Goal: Task Accomplishment & Management: Manage account settings

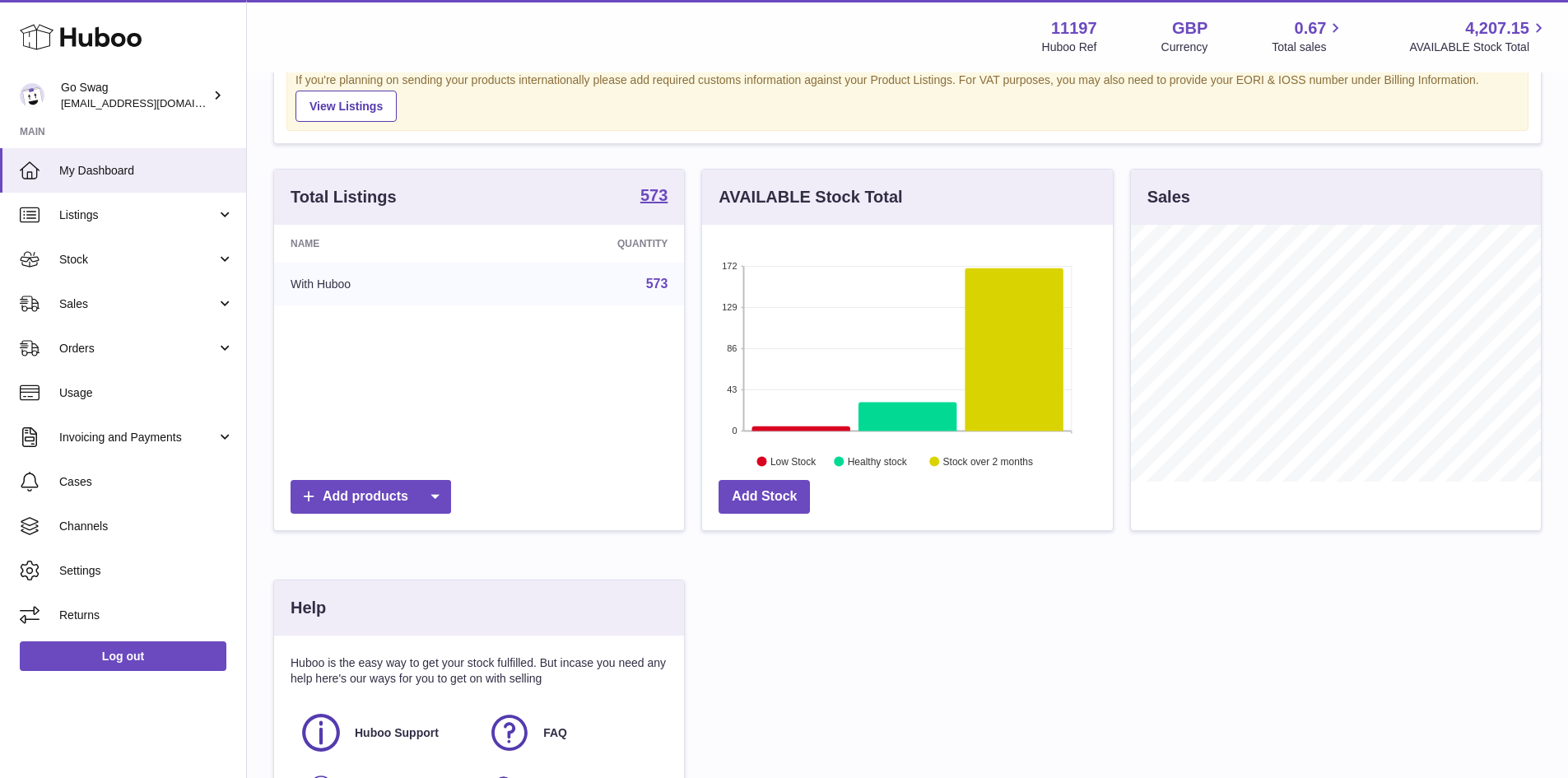
scroll to position [165, 0]
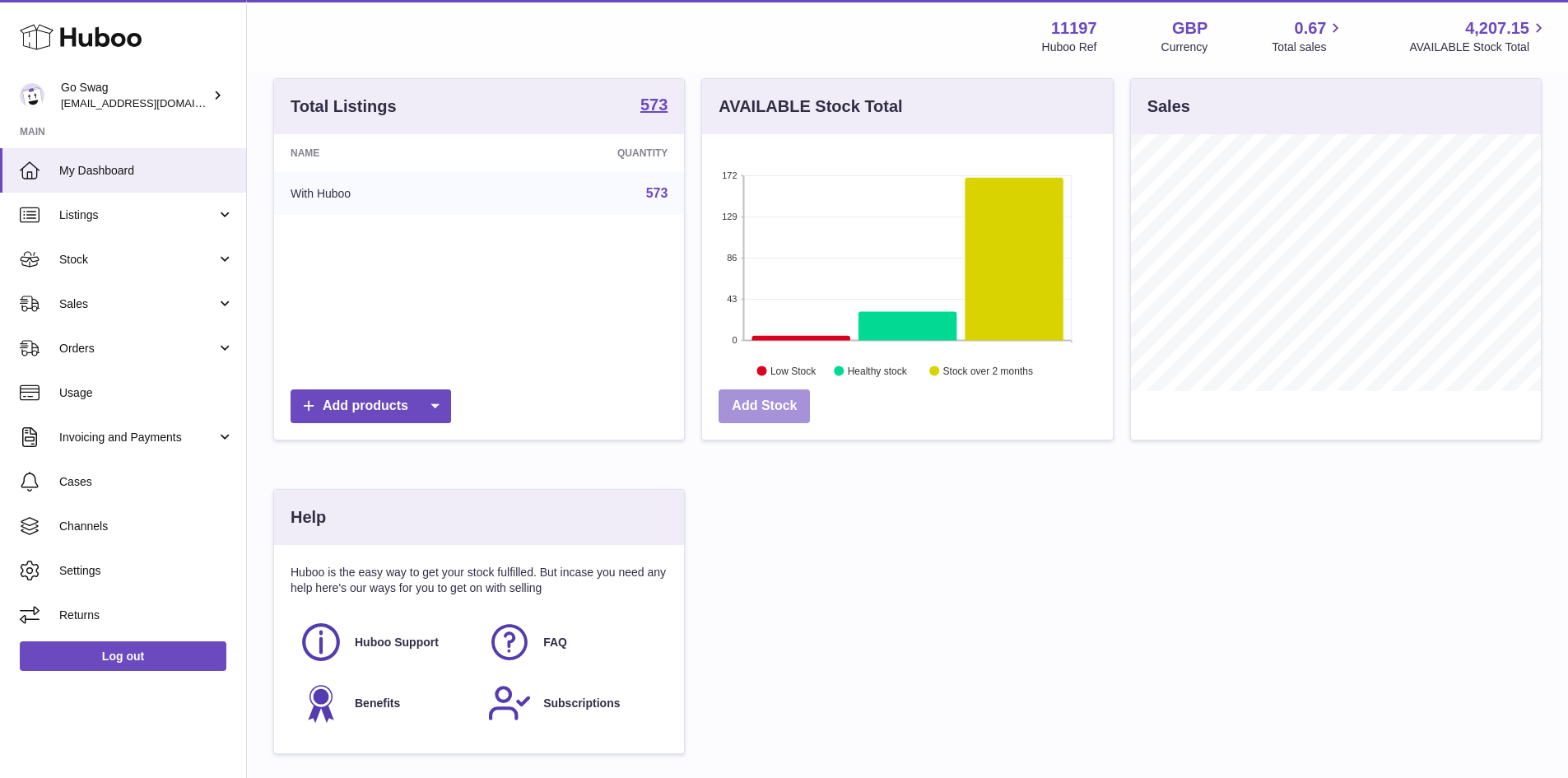
click at [779, 407] on link "Add Stock" at bounding box center [763, 406] width 91 height 33
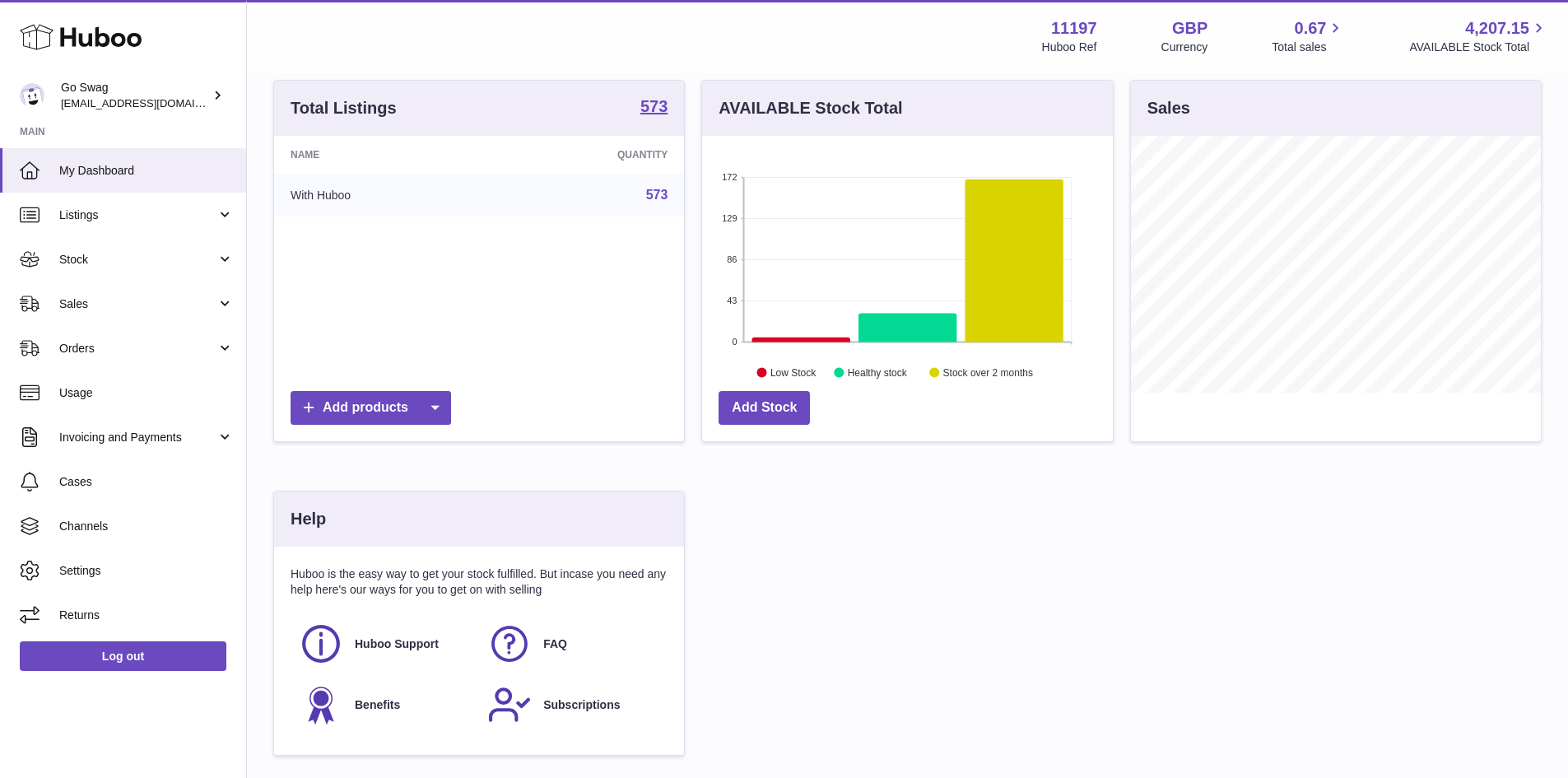
scroll to position [123, 0]
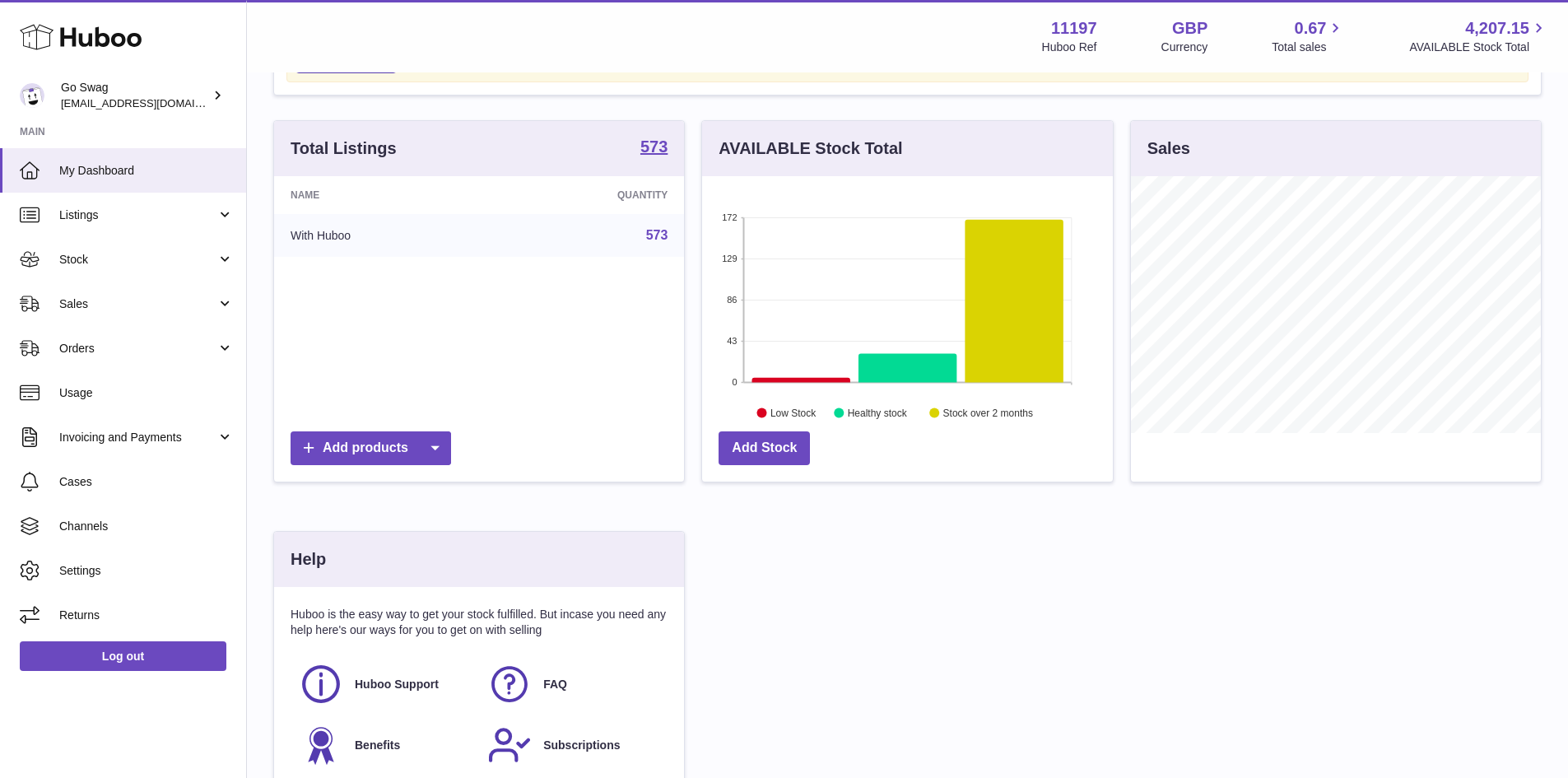
click at [1162, 151] on h3 "Sales" at bounding box center [1168, 149] width 42 height 23
drag, startPoint x: 1312, startPoint y: 447, endPoint x: 1311, endPoint y: 438, distance: 9.1
click at [1311, 441] on div at bounding box center [1336, 328] width 410 height 306
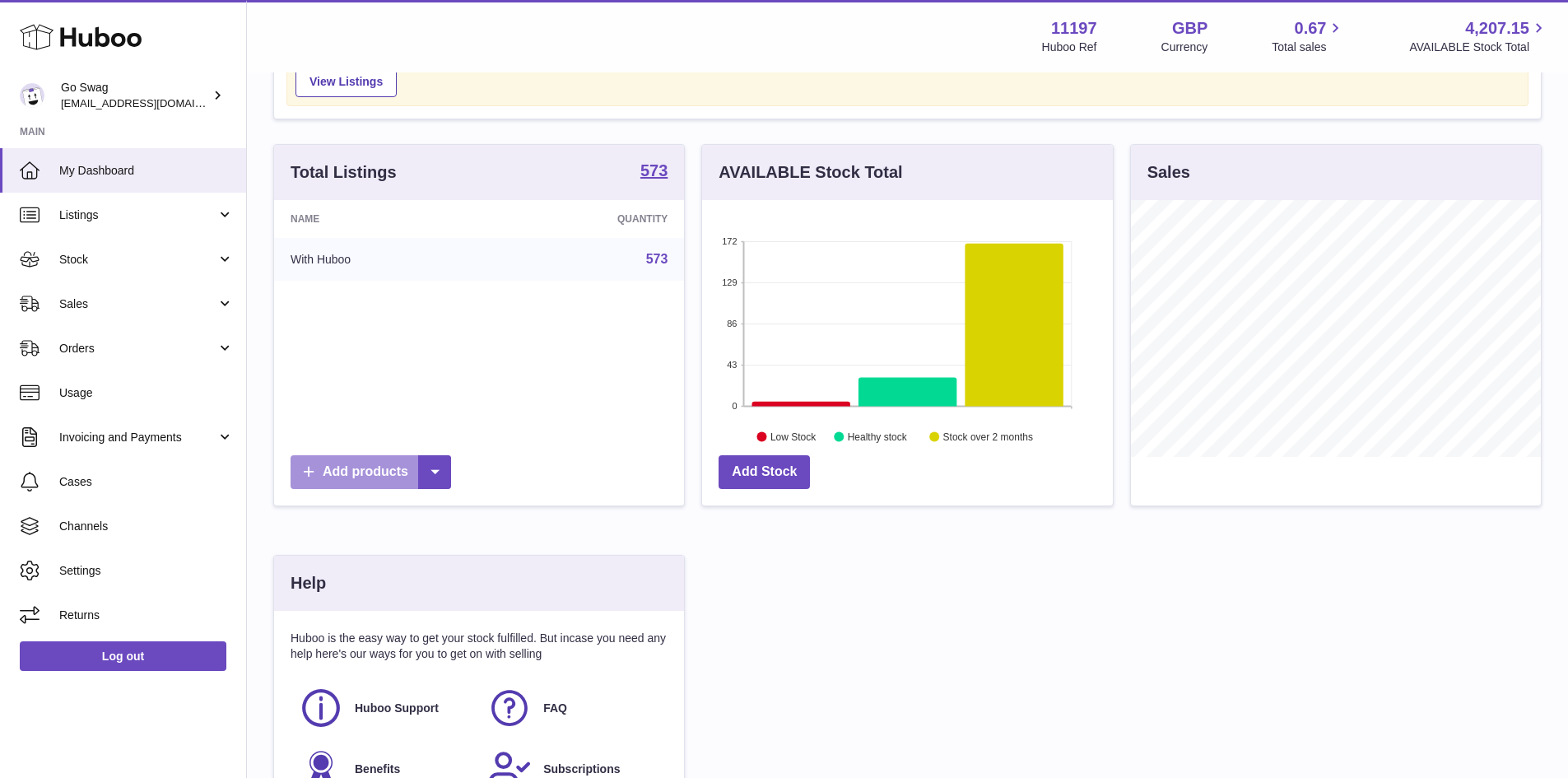
scroll to position [41, 0]
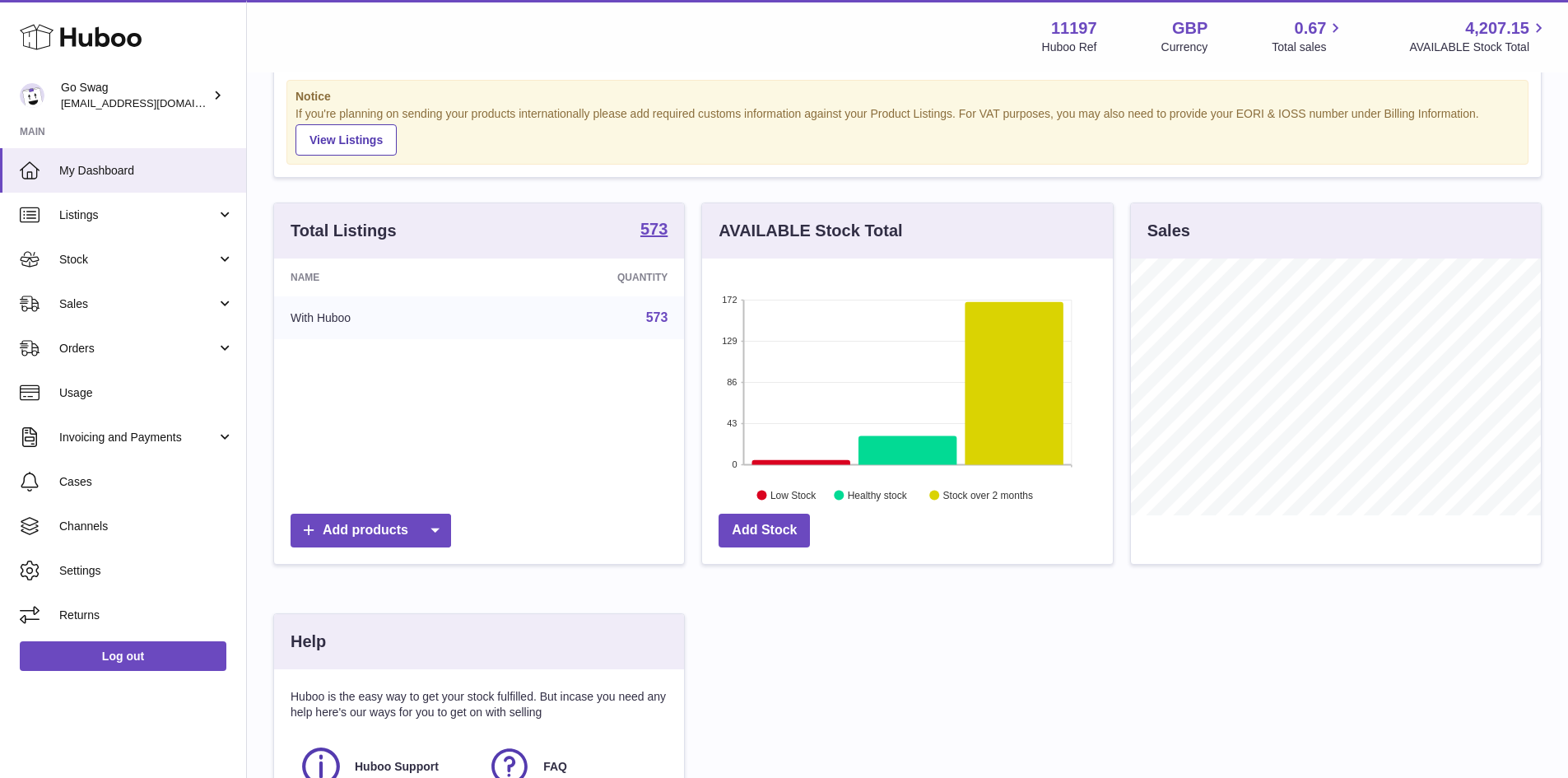
click at [895, 487] on icon "172 129 86 43 0 Healthy stock 30 Low Stock Healthy stock Stock over 2 months" at bounding box center [907, 382] width 410 height 247
drag, startPoint x: 932, startPoint y: 505, endPoint x: 1099, endPoint y: 493, distance: 167.4
click at [934, 505] on icon "172 129 86 43 0 Healthy stock 30 Low Stock Healthy stock Stock over 2 months" at bounding box center [907, 382] width 410 height 247
click at [1139, 218] on div "Sales" at bounding box center [1336, 231] width 410 height 55
click at [1155, 237] on h3 "Sales" at bounding box center [1168, 231] width 42 height 23
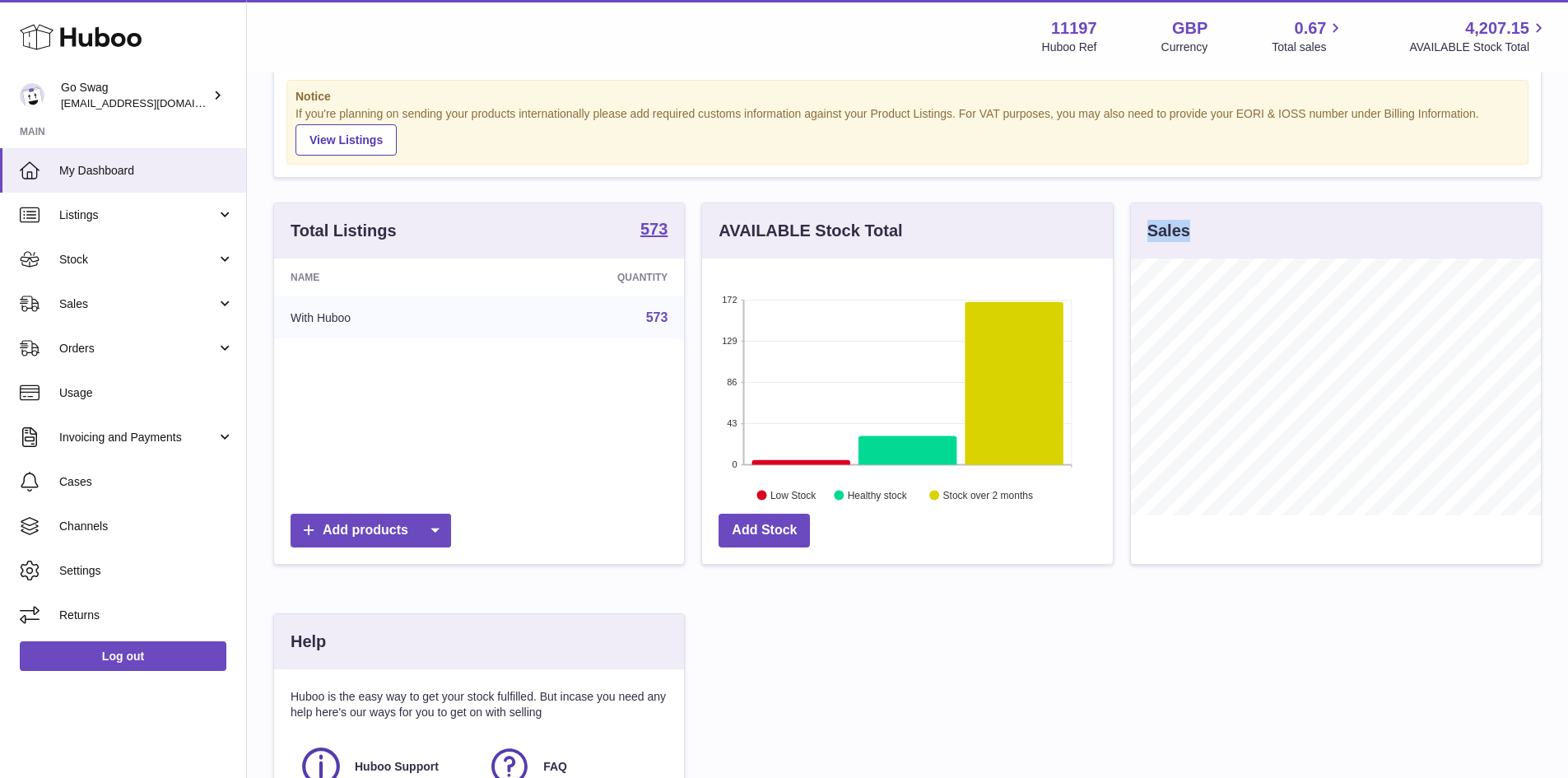
click at [1155, 237] on h3 "Sales" at bounding box center [1168, 231] width 42 height 23
click at [884, 388] on rect at bounding box center [907, 381] width 327 height 165
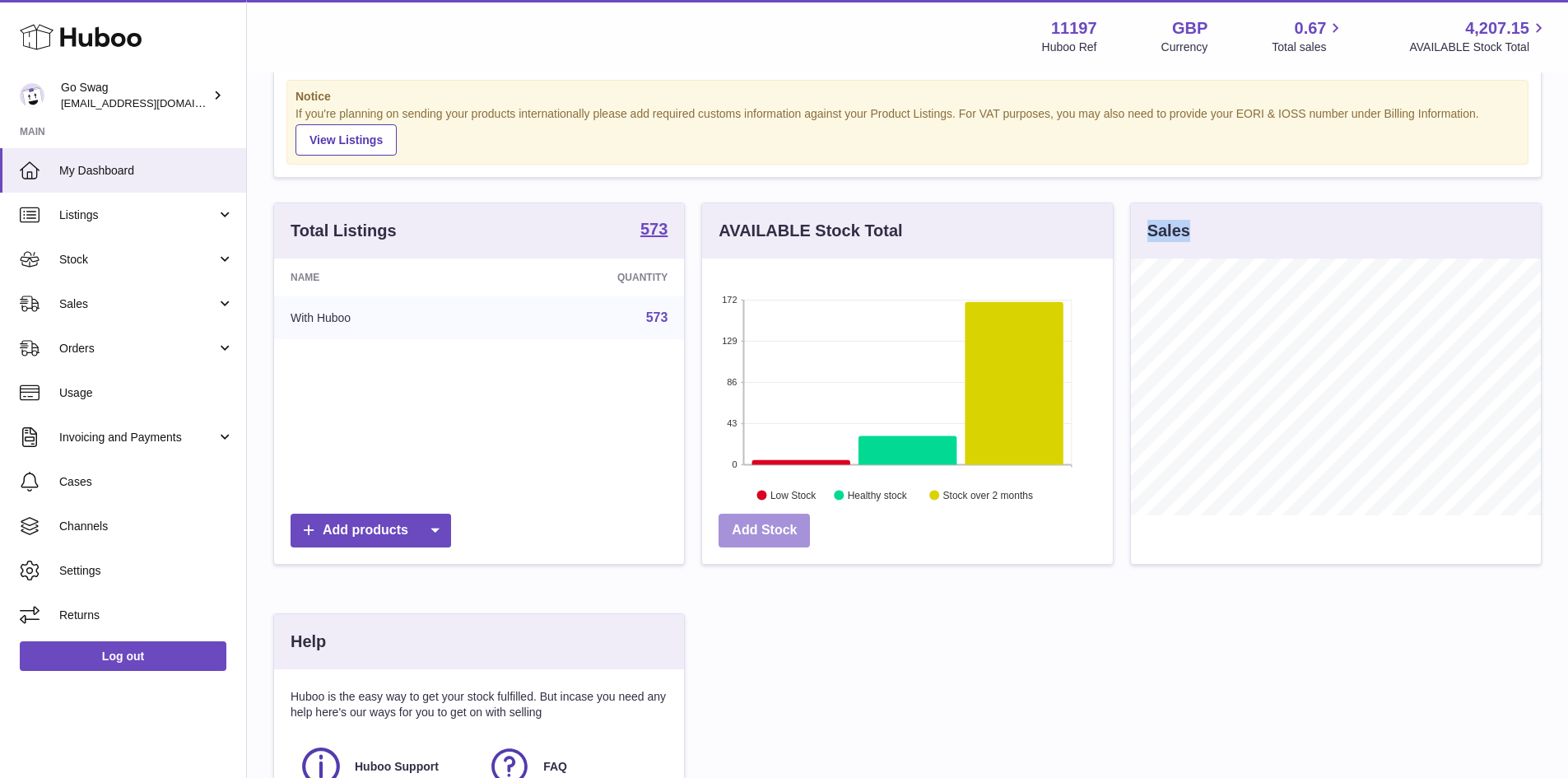
click at [744, 517] on link "Add Stock" at bounding box center [763, 530] width 91 height 33
click at [662, 226] on strong "573" at bounding box center [654, 229] width 27 height 16
click at [394, 526] on link "Add products" at bounding box center [370, 530] width 160 height 33
click at [545, 509] on div "Add products" at bounding box center [479, 535] width 410 height 59
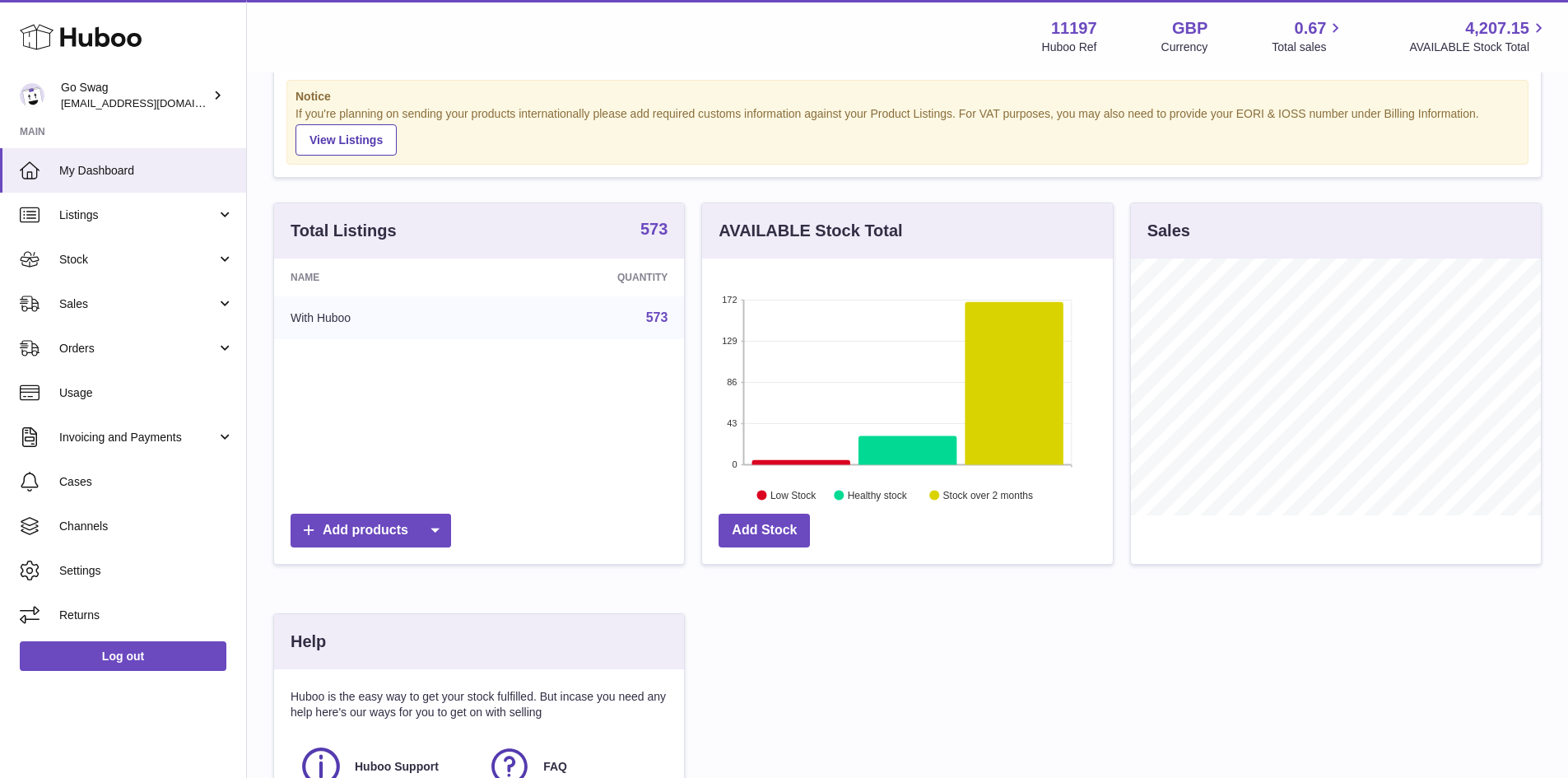
scroll to position [0, 0]
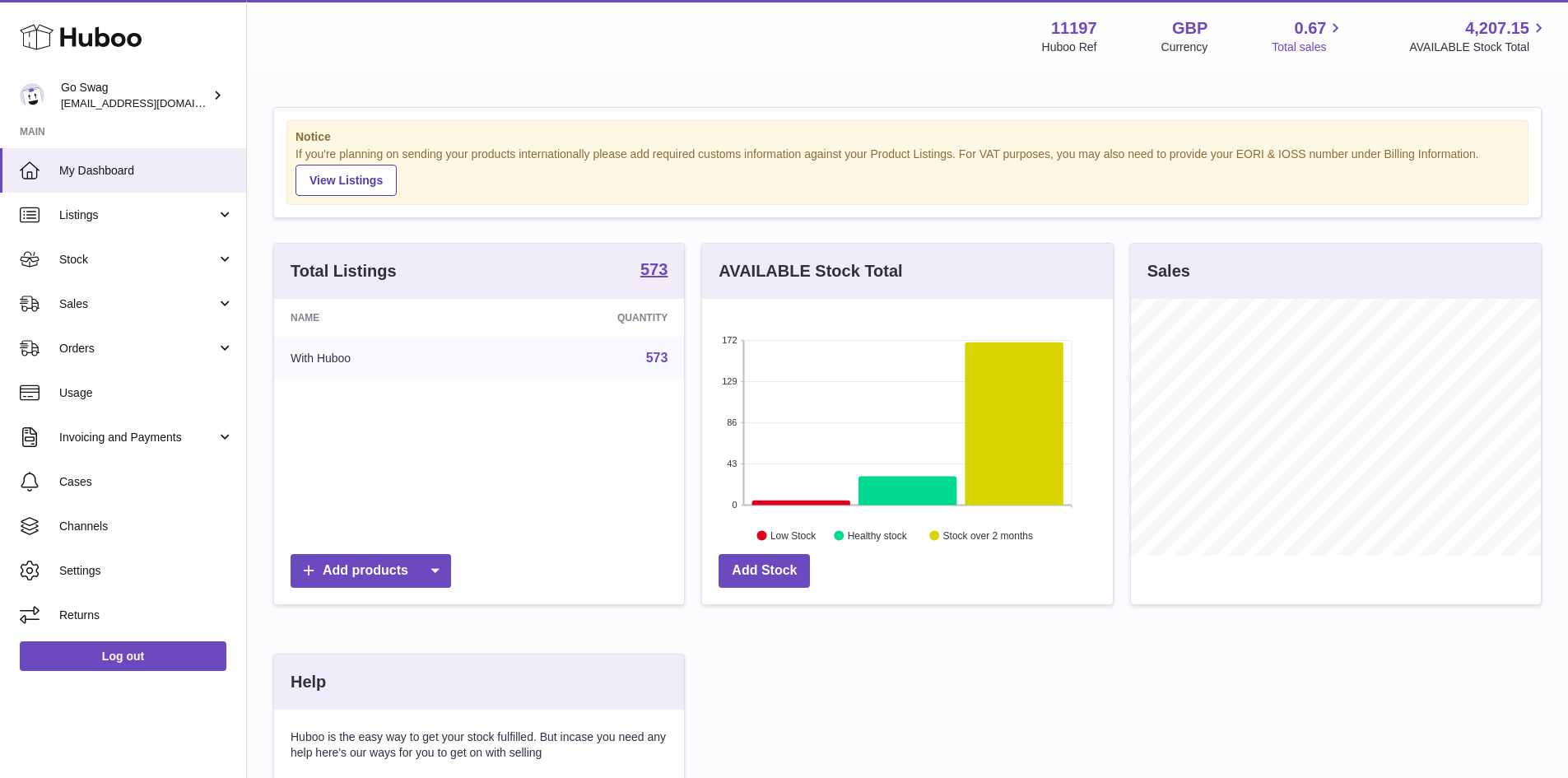
click at [1326, 32] on icon at bounding box center [1335, 28] width 19 height 19
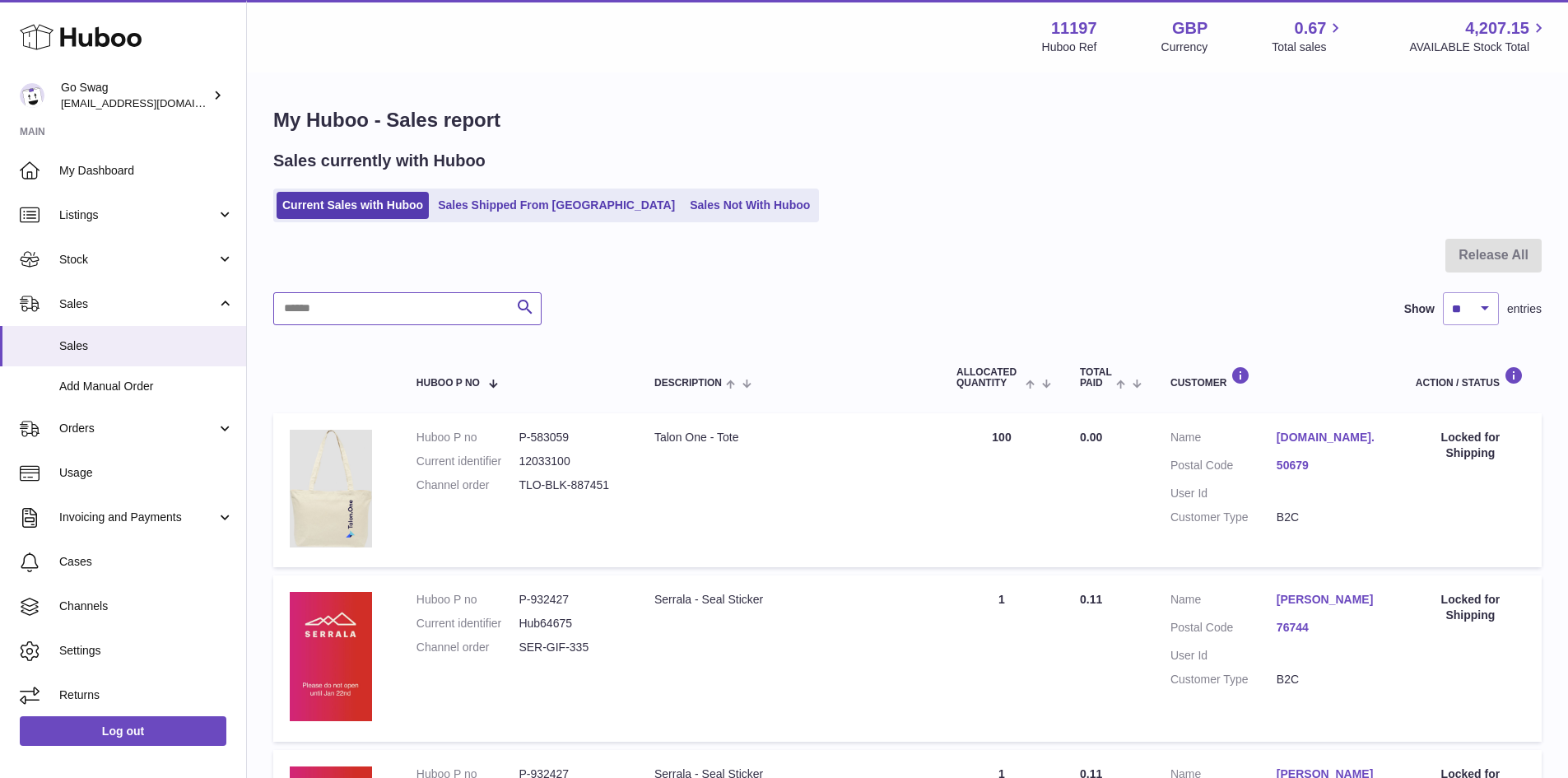
click at [343, 310] on input "text" at bounding box center [407, 308] width 269 height 33
click at [345, 308] on input "text" at bounding box center [407, 308] width 269 height 33
paste input "********"
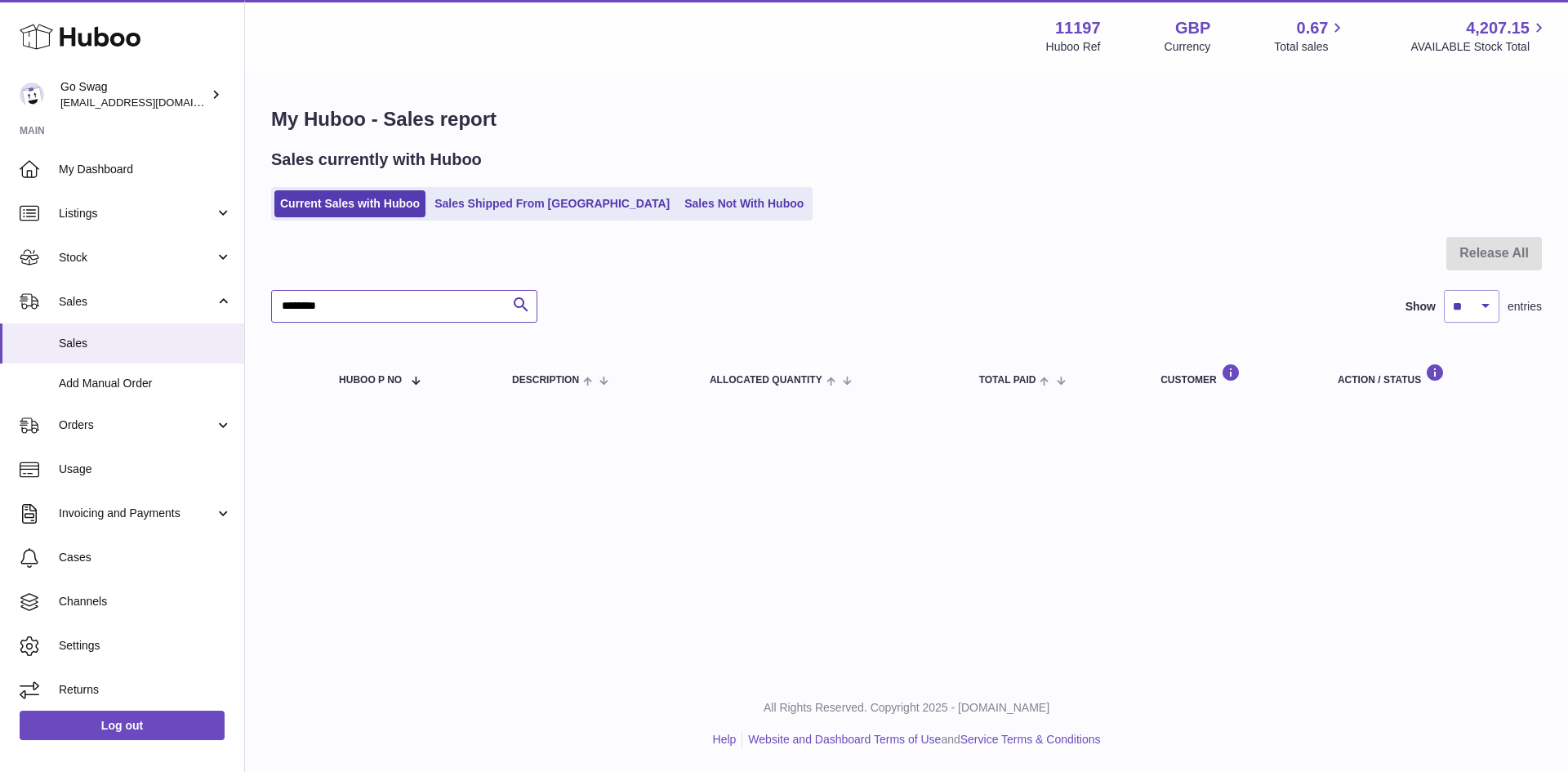
click at [400, 321] on input "********" at bounding box center [404, 306] width 267 height 33
click at [401, 304] on input "********" at bounding box center [404, 306] width 267 height 33
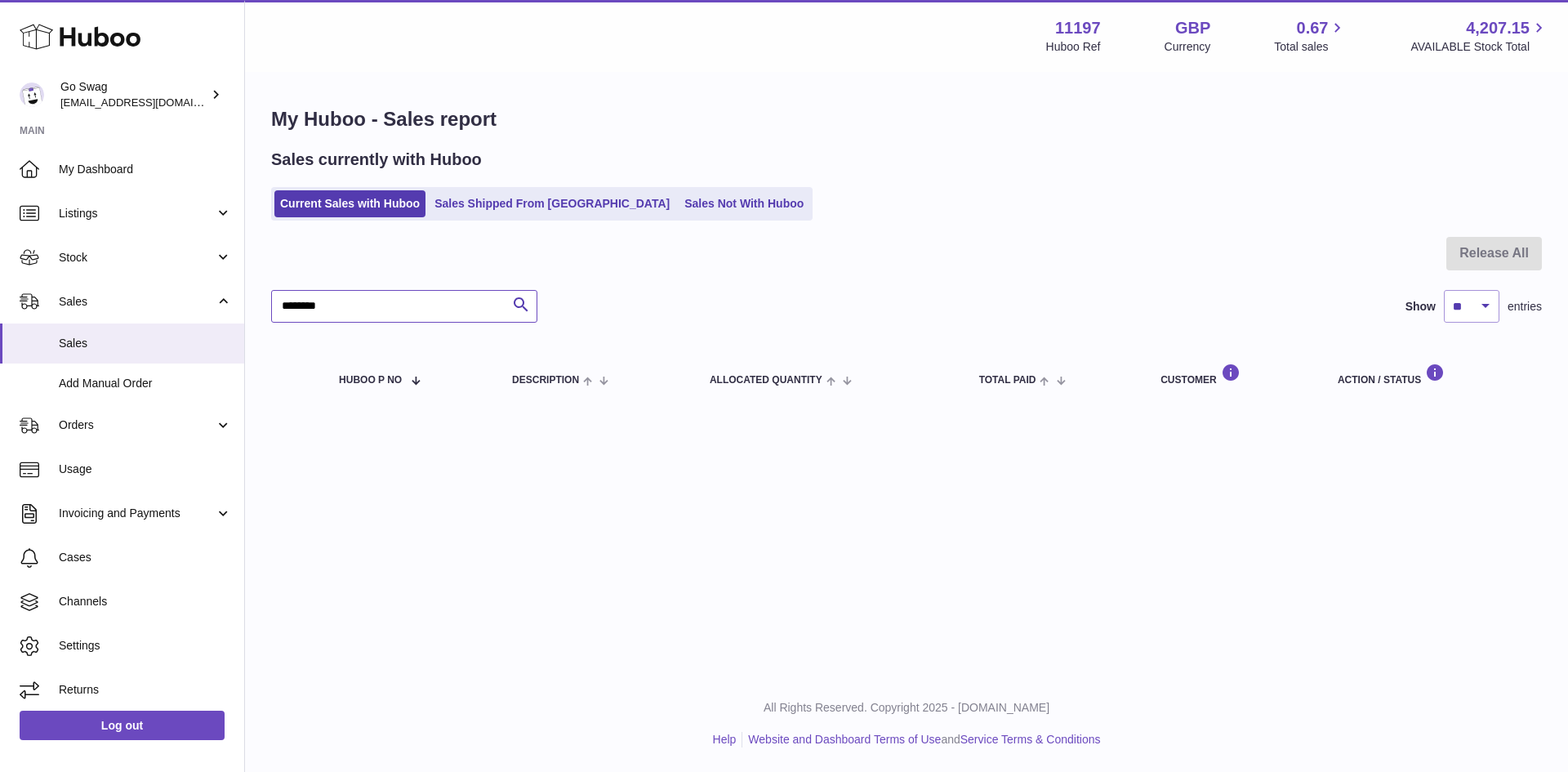
click at [401, 304] on input "********" at bounding box center [404, 306] width 267 height 33
drag, startPoint x: 401, startPoint y: 304, endPoint x: 485, endPoint y: 11, distance: 304.8
click at [476, 41] on div "Menu Huboo 11197 Huboo Ref GBP Currency 0.67 Total sales 4,207.15 AVAILABLE Sto…" at bounding box center [906, 221] width 1323 height 443
click at [397, 314] on input "********" at bounding box center [404, 306] width 267 height 33
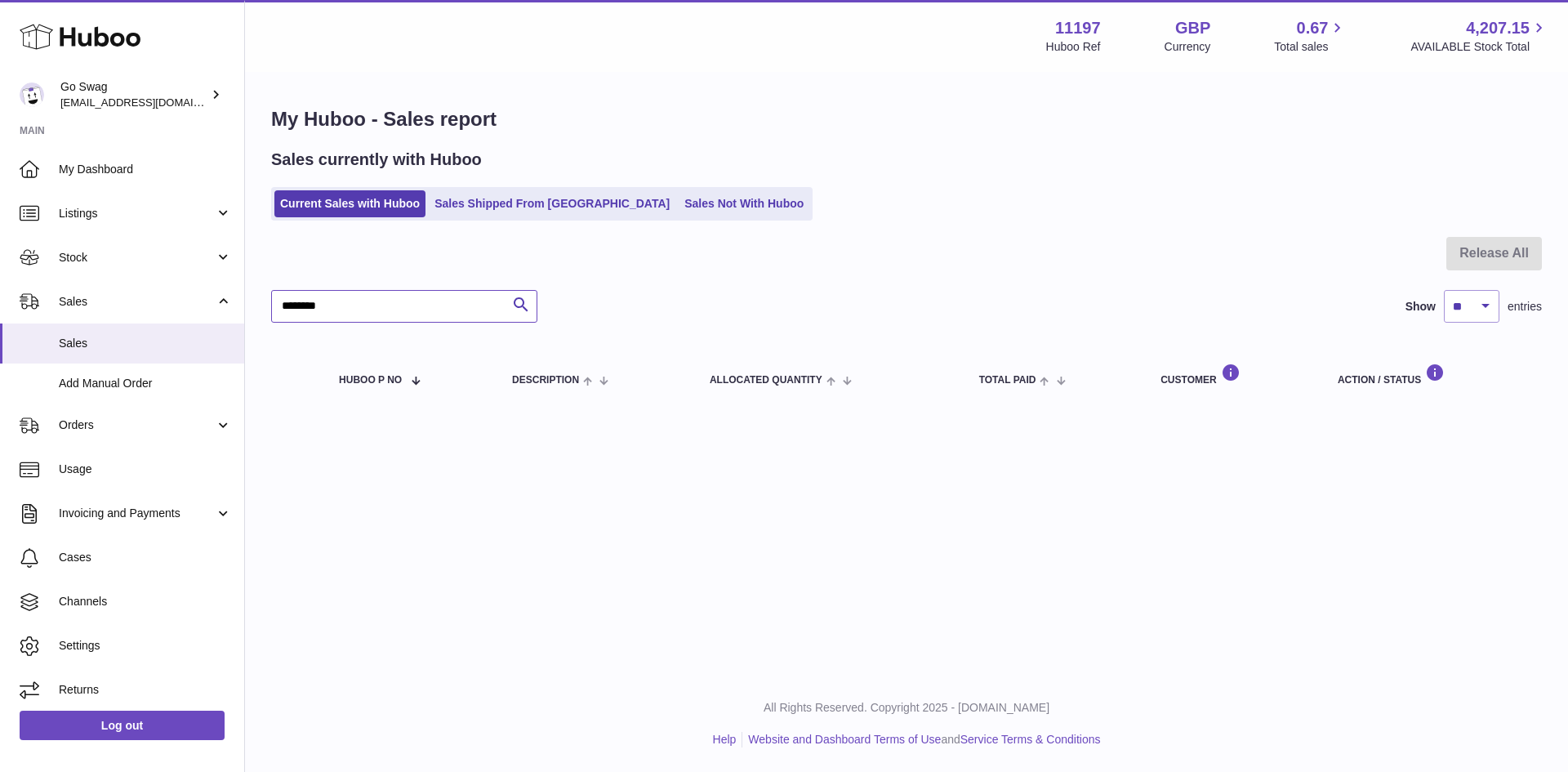
click at [397, 314] on input "********" at bounding box center [404, 306] width 267 height 33
paste input "*"
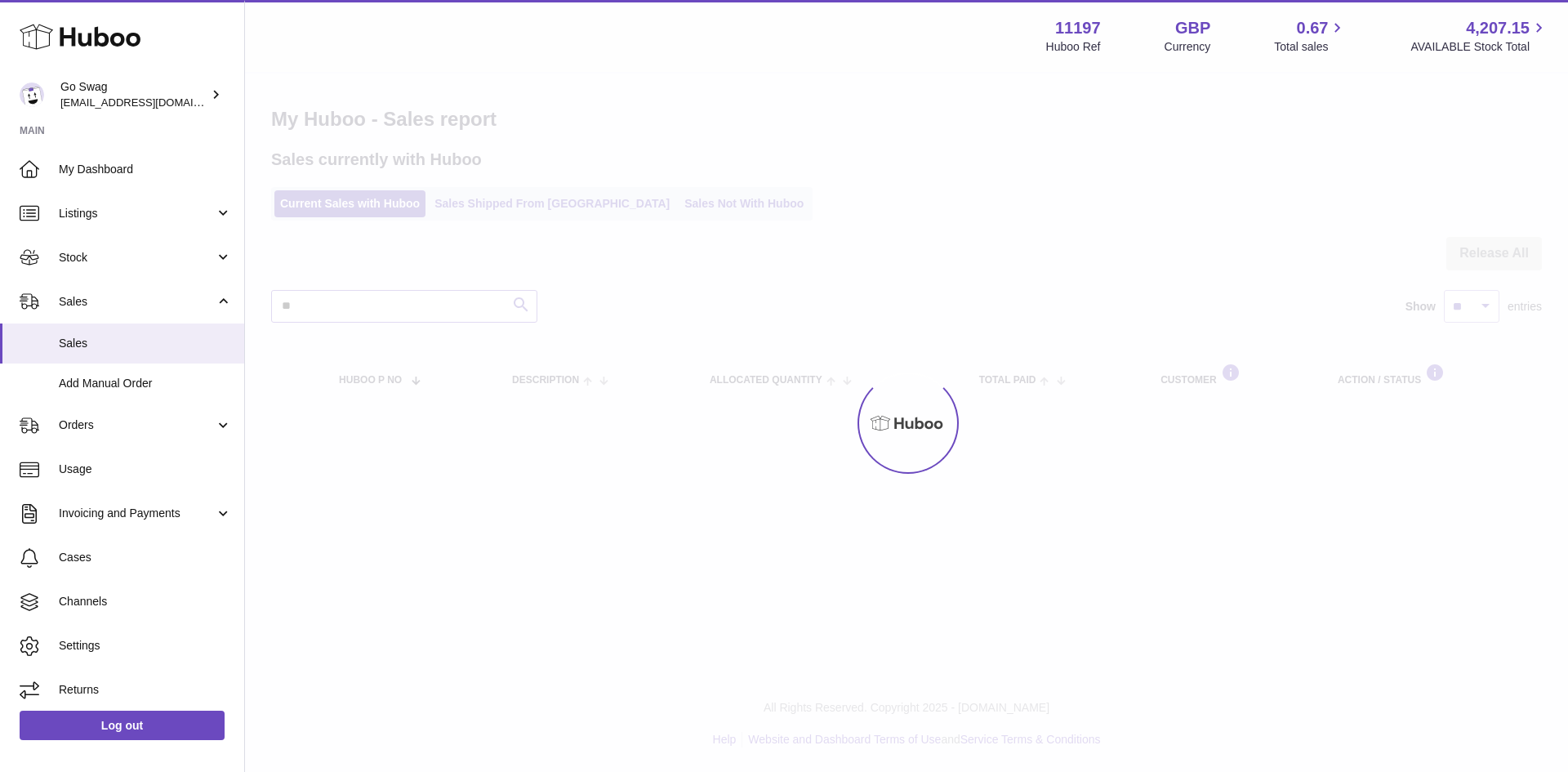
type input "*"
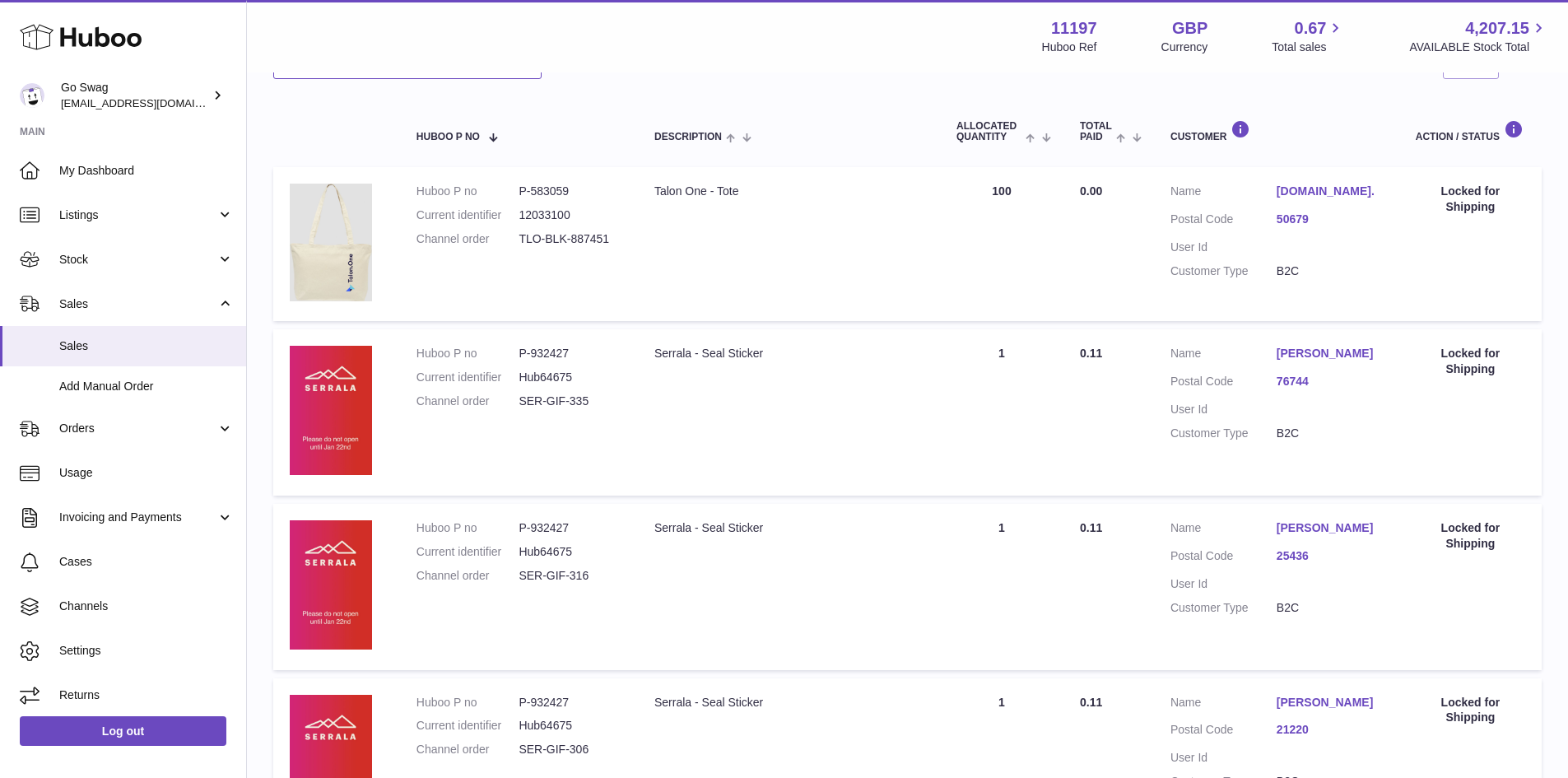
scroll to position [247, 0]
click at [1297, 261] on dl "Customer Name Talon.one. Postal Code 50679 User Id Customer Type B2C" at bounding box center [1277, 234] width 213 height 104
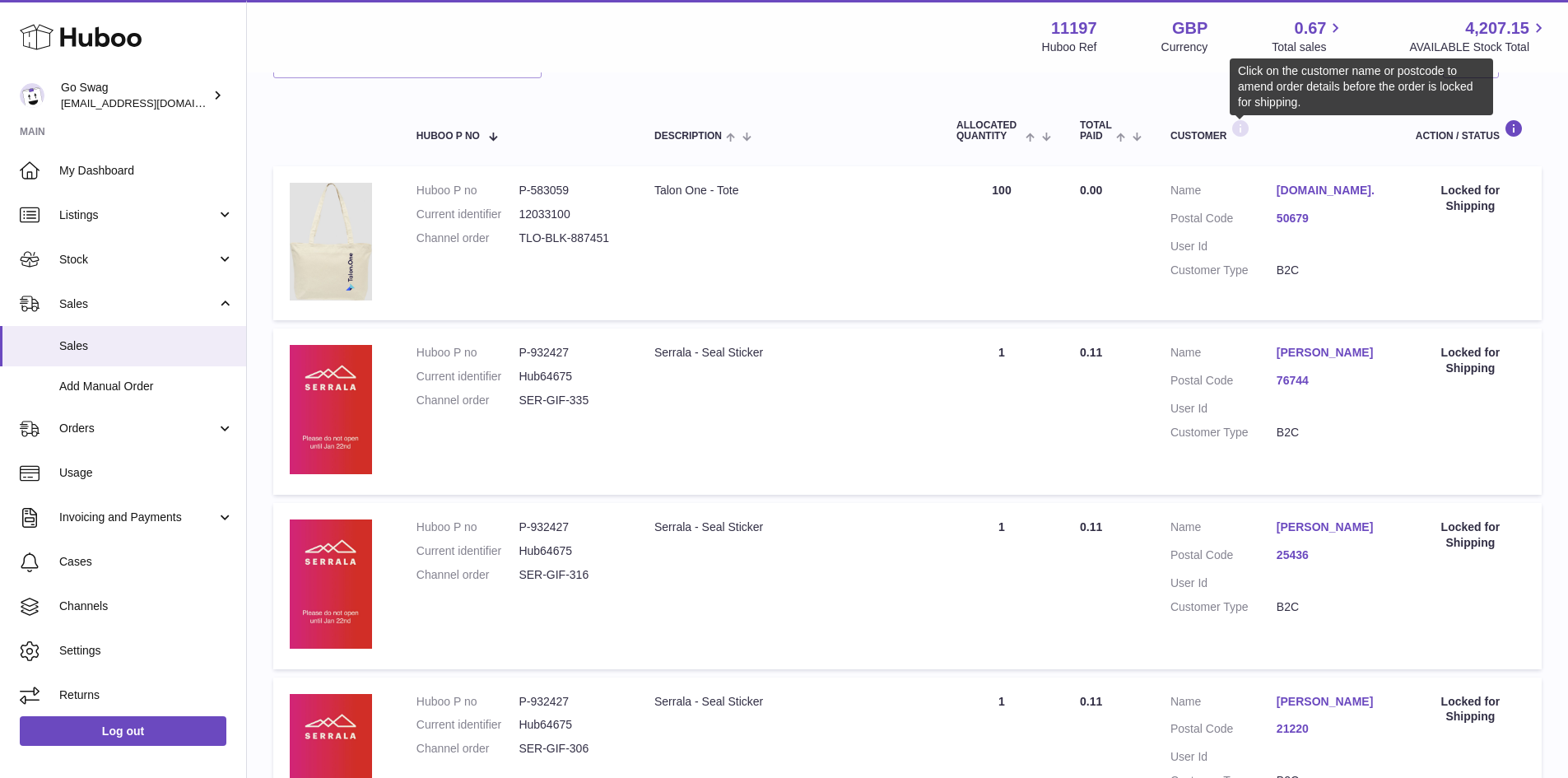
click at [1246, 125] on icon at bounding box center [1240, 129] width 20 height 21
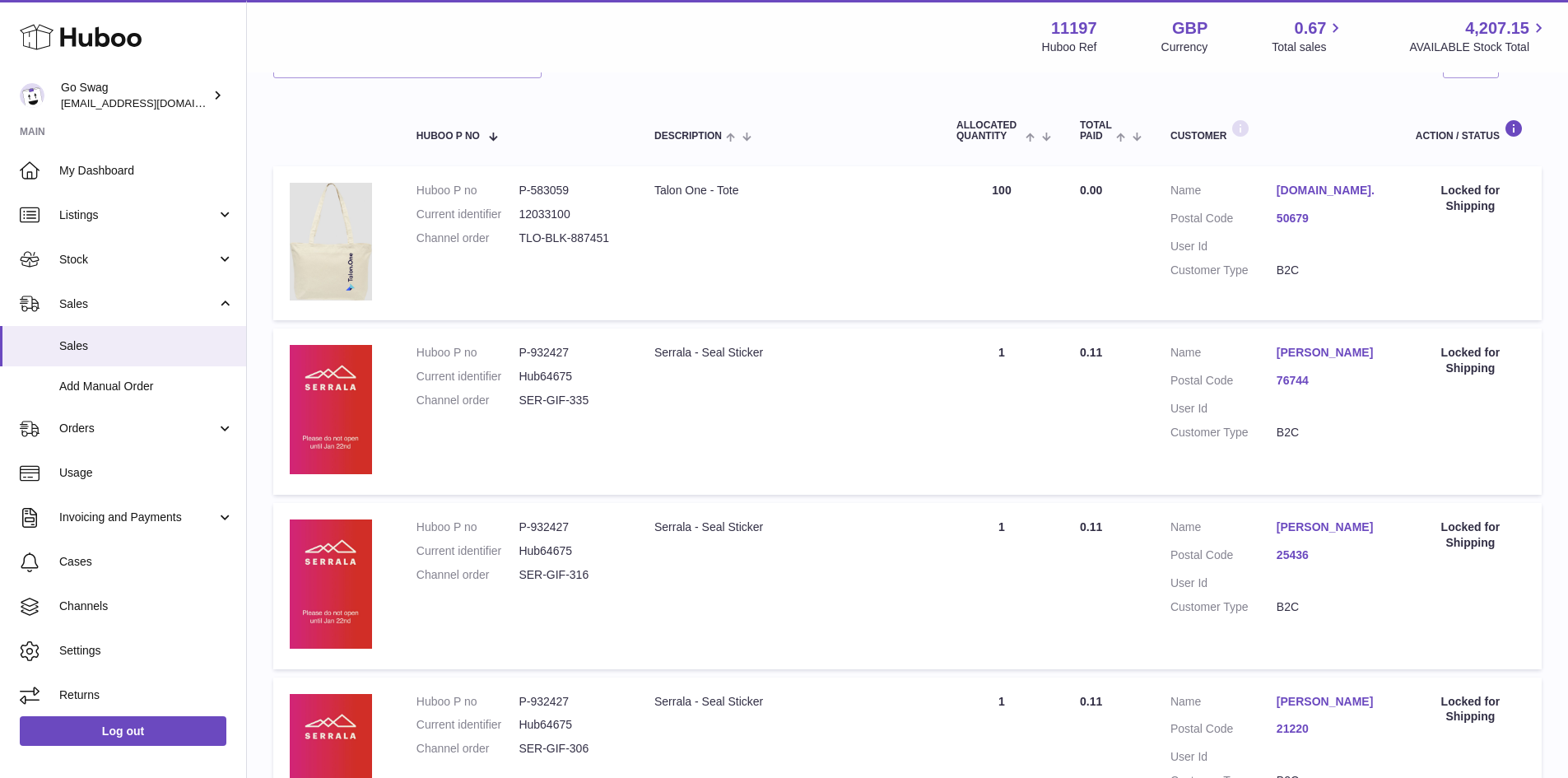
click at [1239, 128] on icon at bounding box center [1240, 129] width 20 height 21
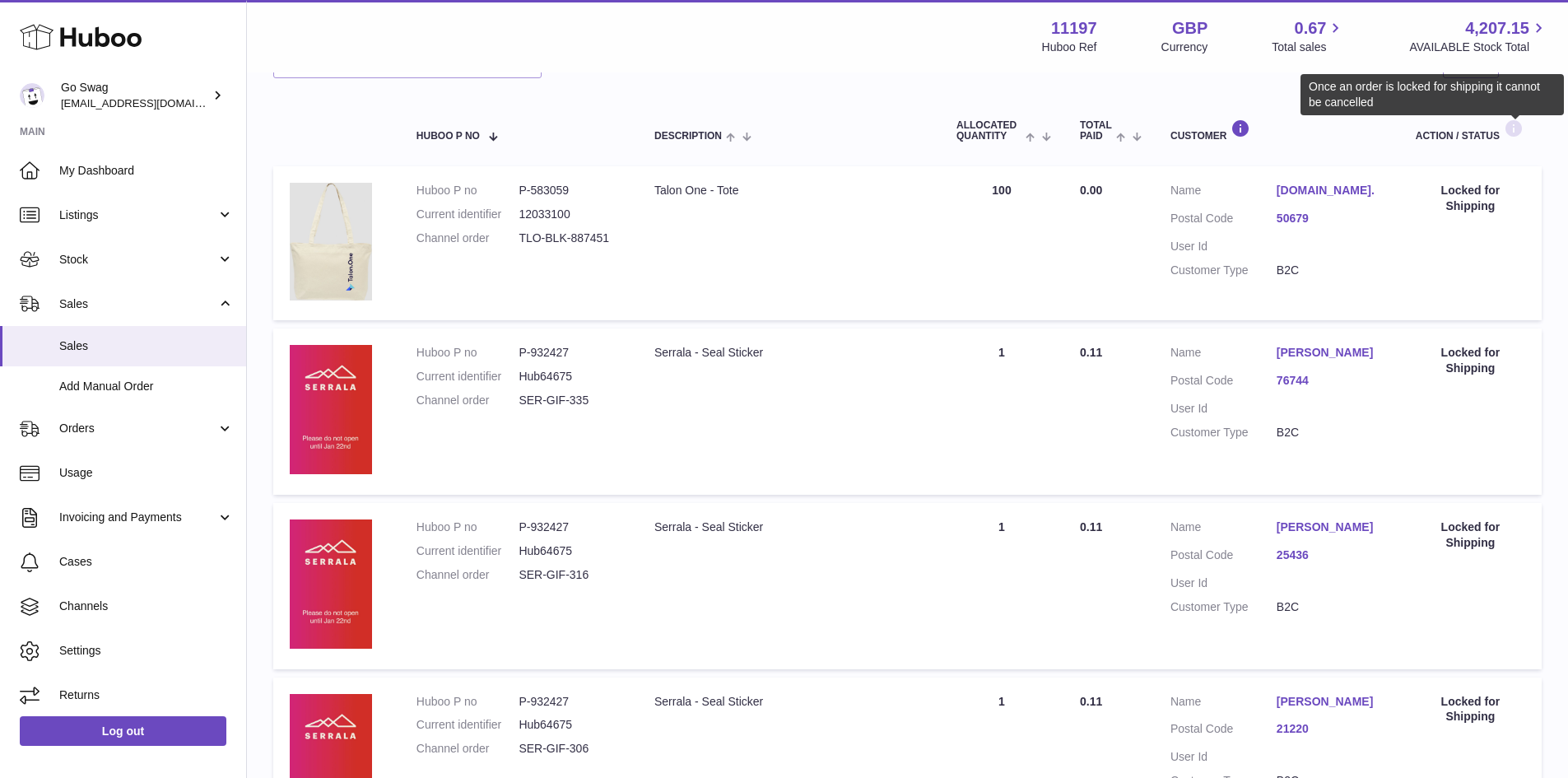
click at [1511, 131] on icon at bounding box center [1514, 129] width 20 height 21
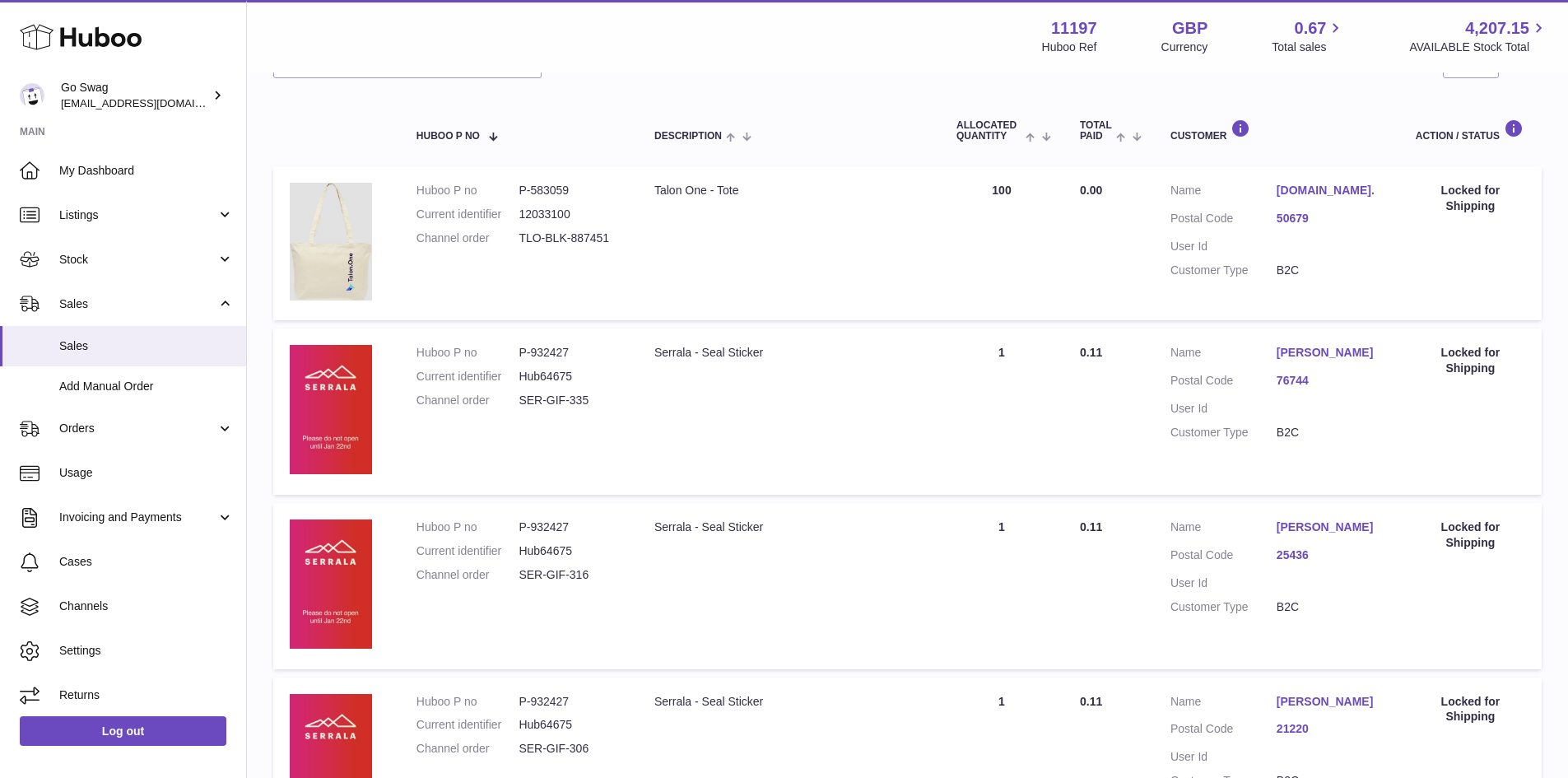
click at [1275, 270] on dt "Customer Type" at bounding box center [1224, 270] width 106 height 15
click at [1153, 215] on td "Total Paid 0.00" at bounding box center [1108, 243] width 90 height 154
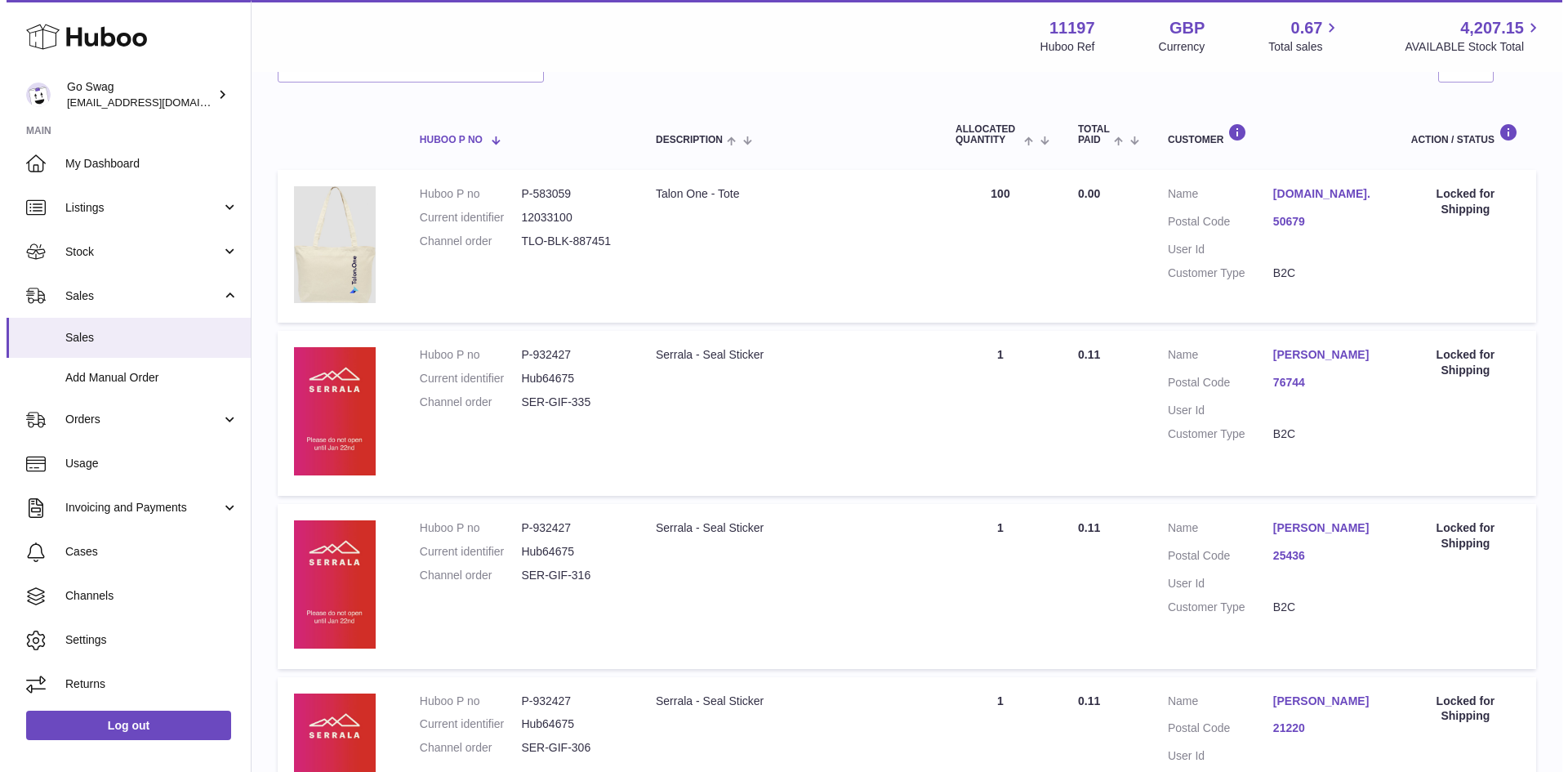
scroll to position [0, 0]
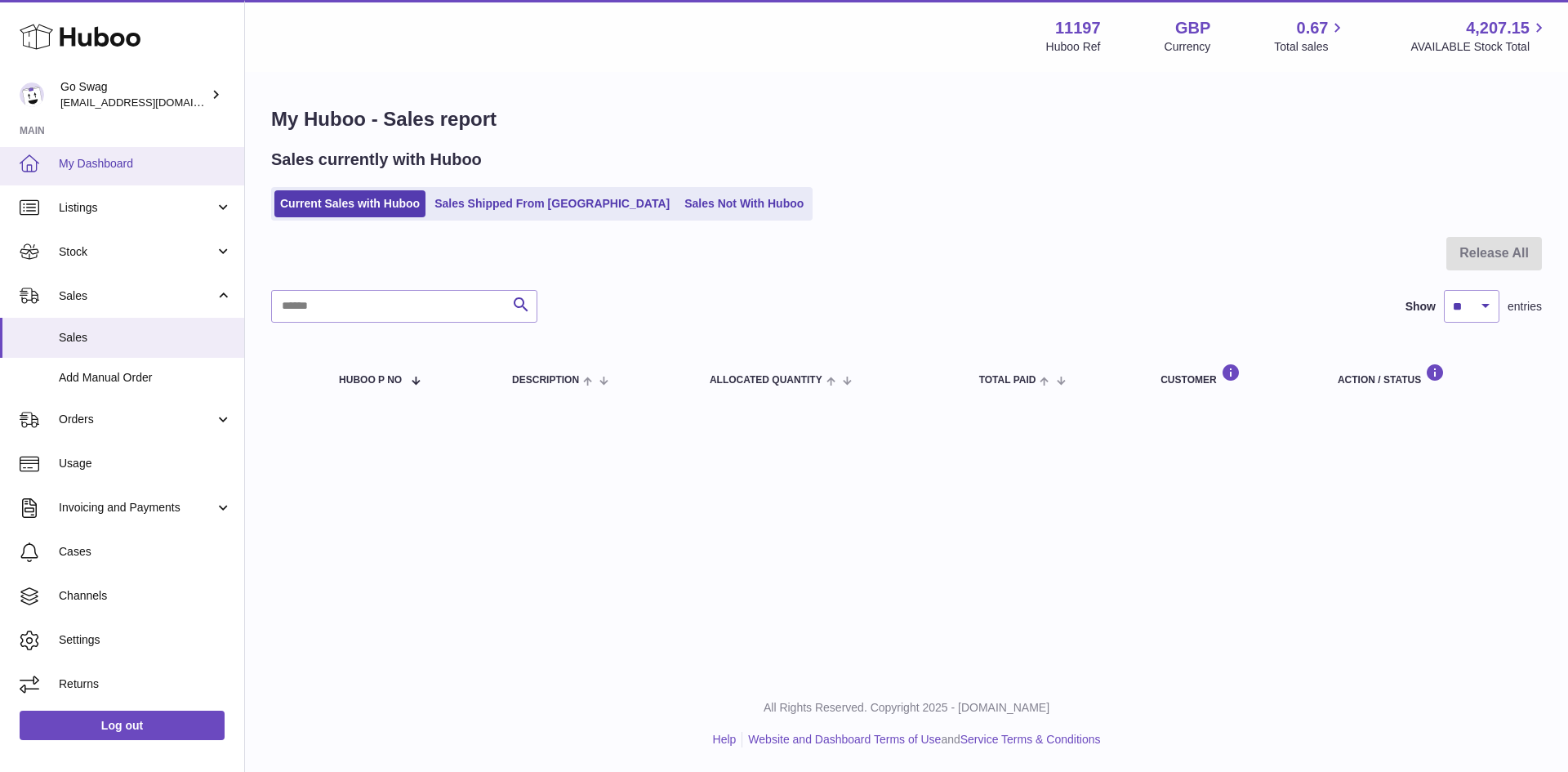
click at [185, 174] on link "My Dashboard" at bounding box center [122, 163] width 244 height 44
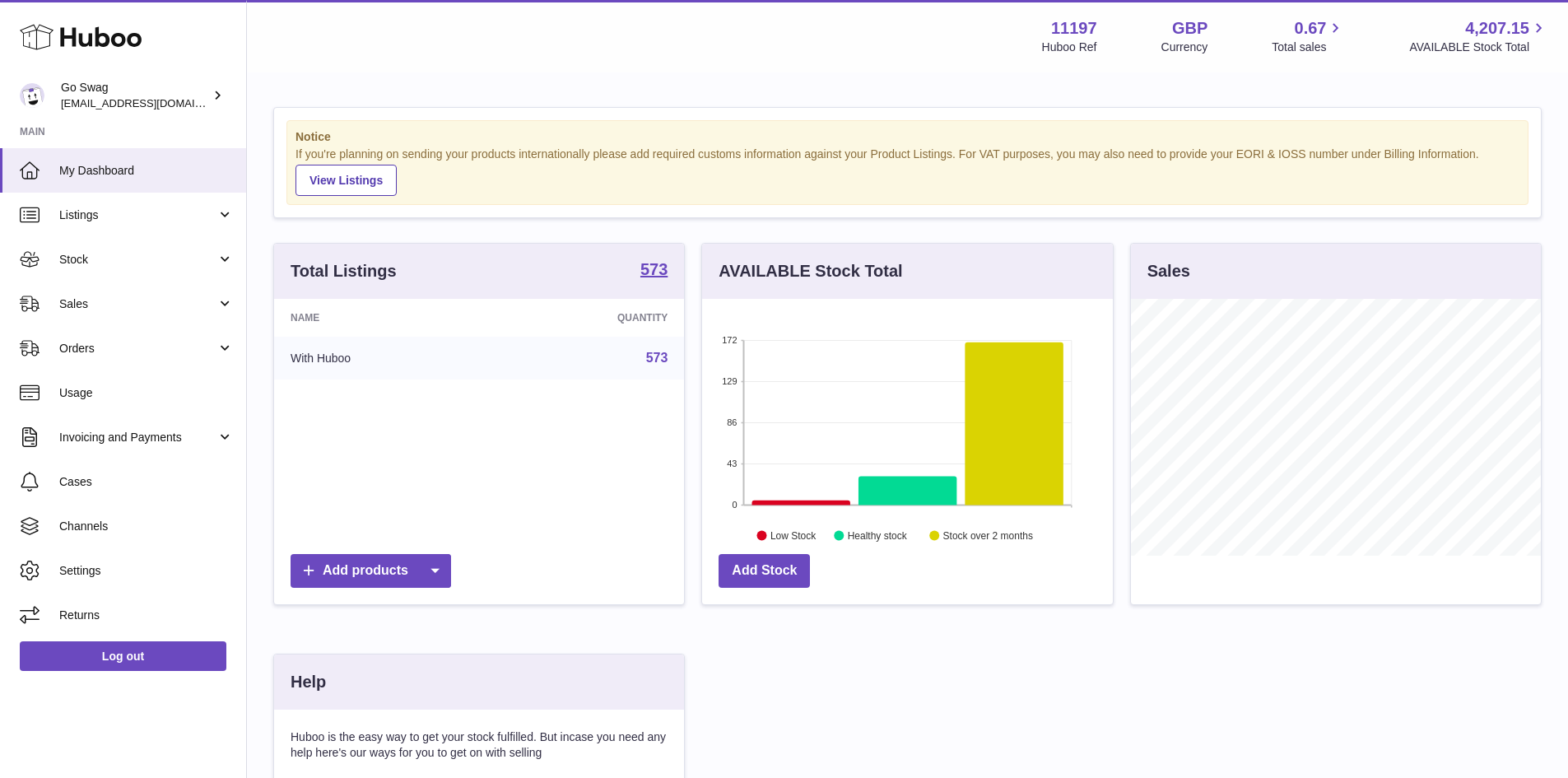
scroll to position [288, 0]
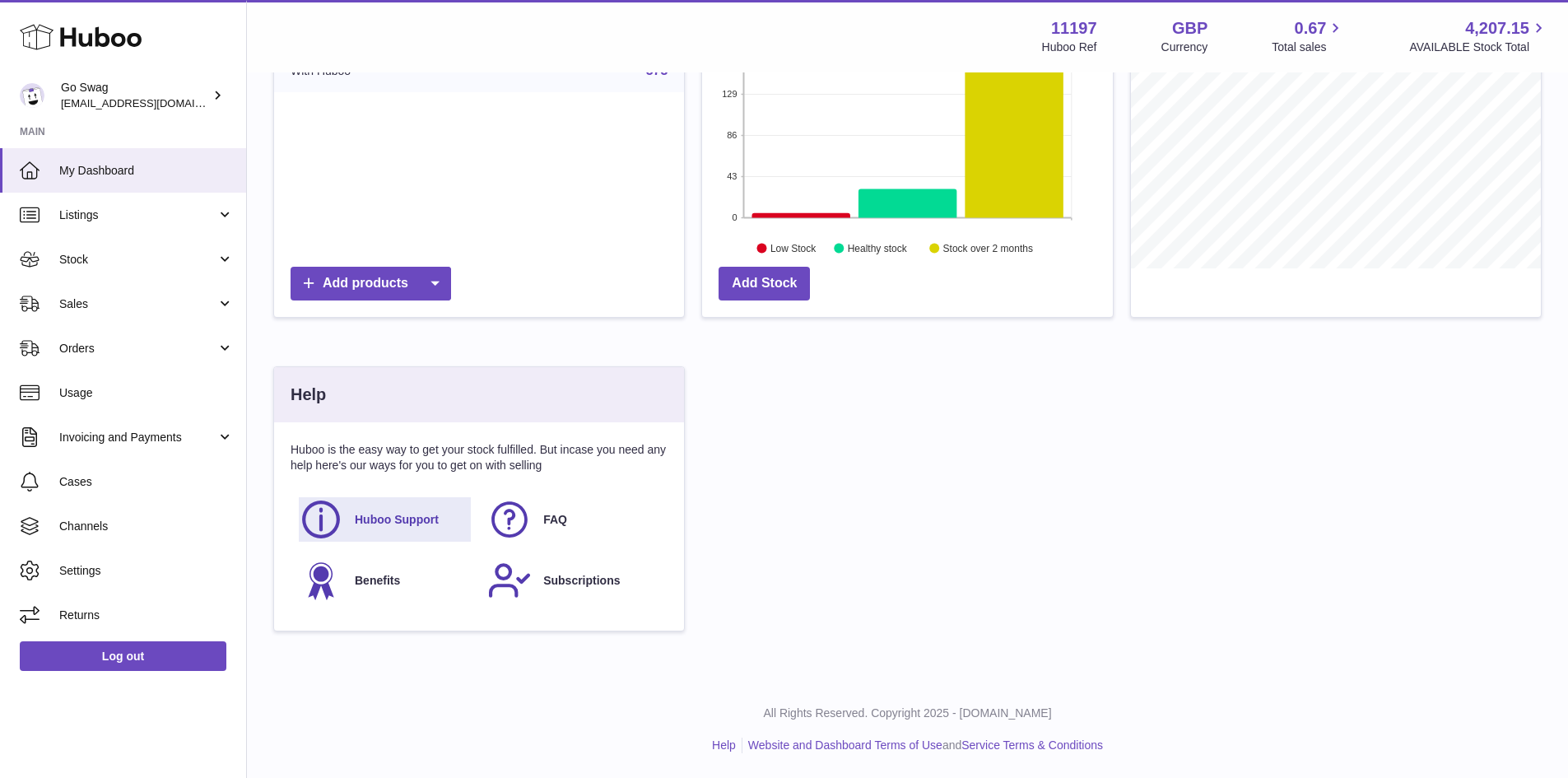
click at [394, 509] on link "Huboo Support" at bounding box center [385, 519] width 172 height 44
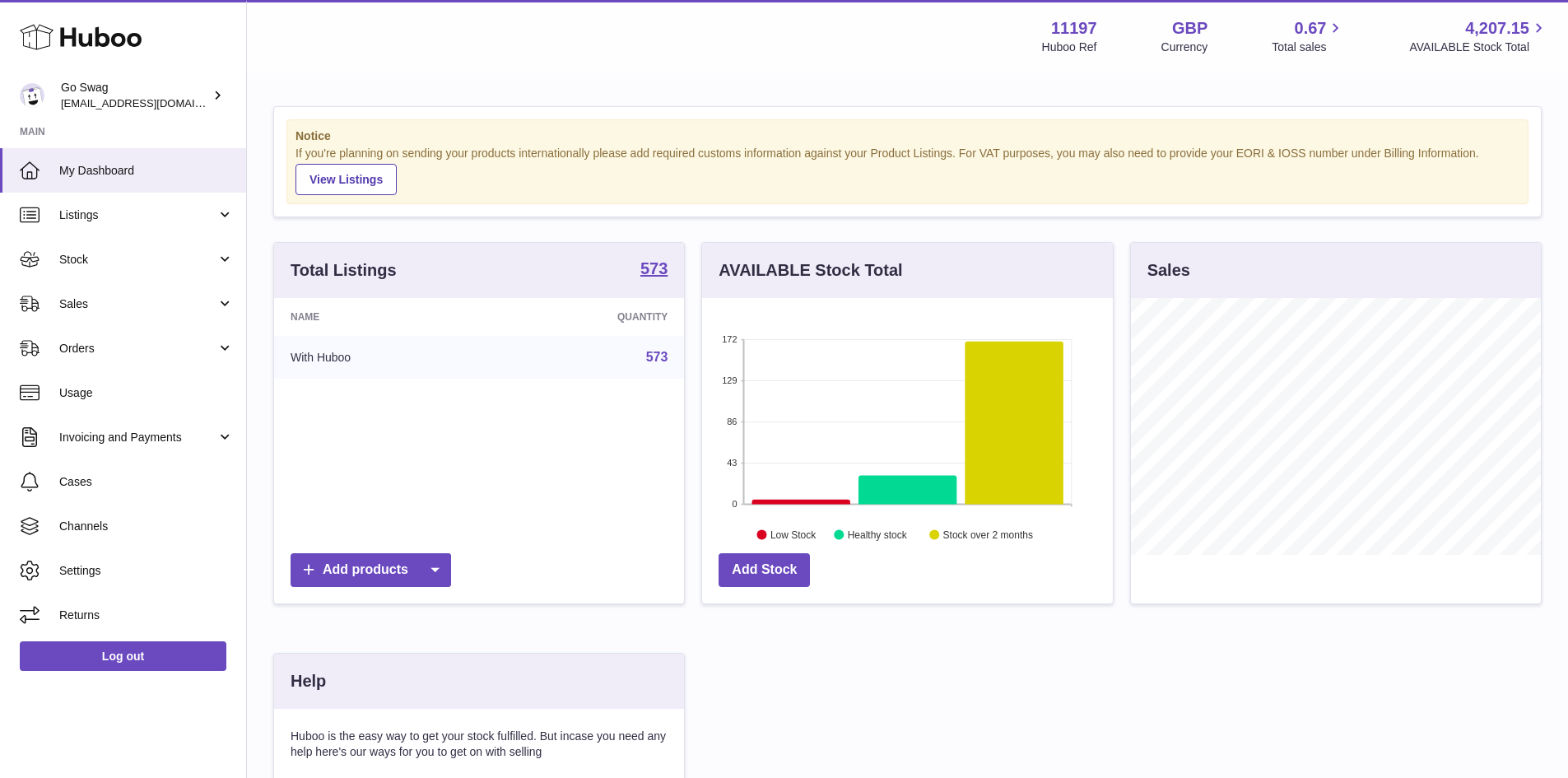
scroll to position [0, 0]
click at [878, 394] on rect at bounding box center [907, 422] width 327 height 165
click at [1386, 633] on div at bounding box center [907, 629] width 1285 height 15
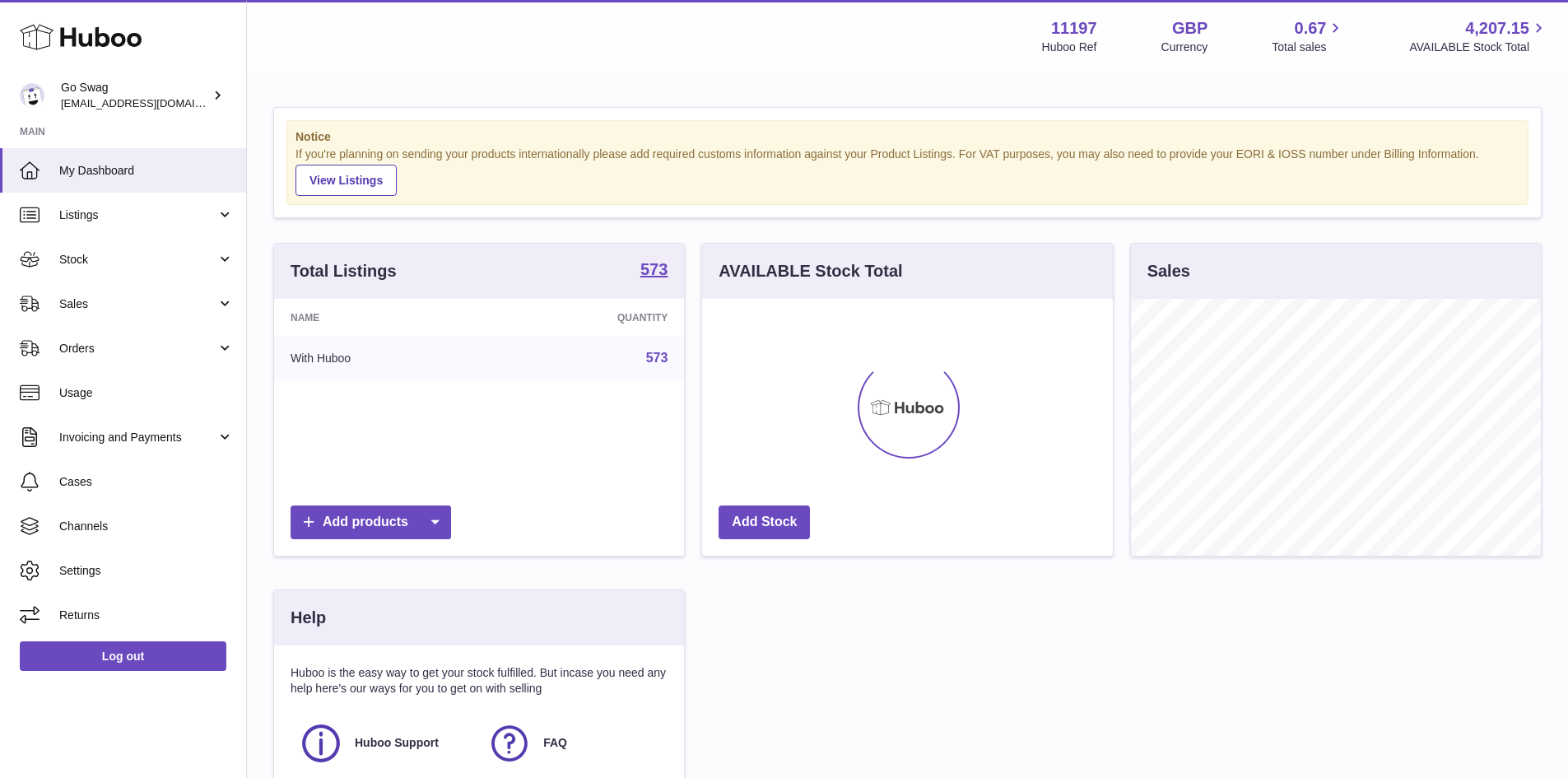
scroll to position [257, 411]
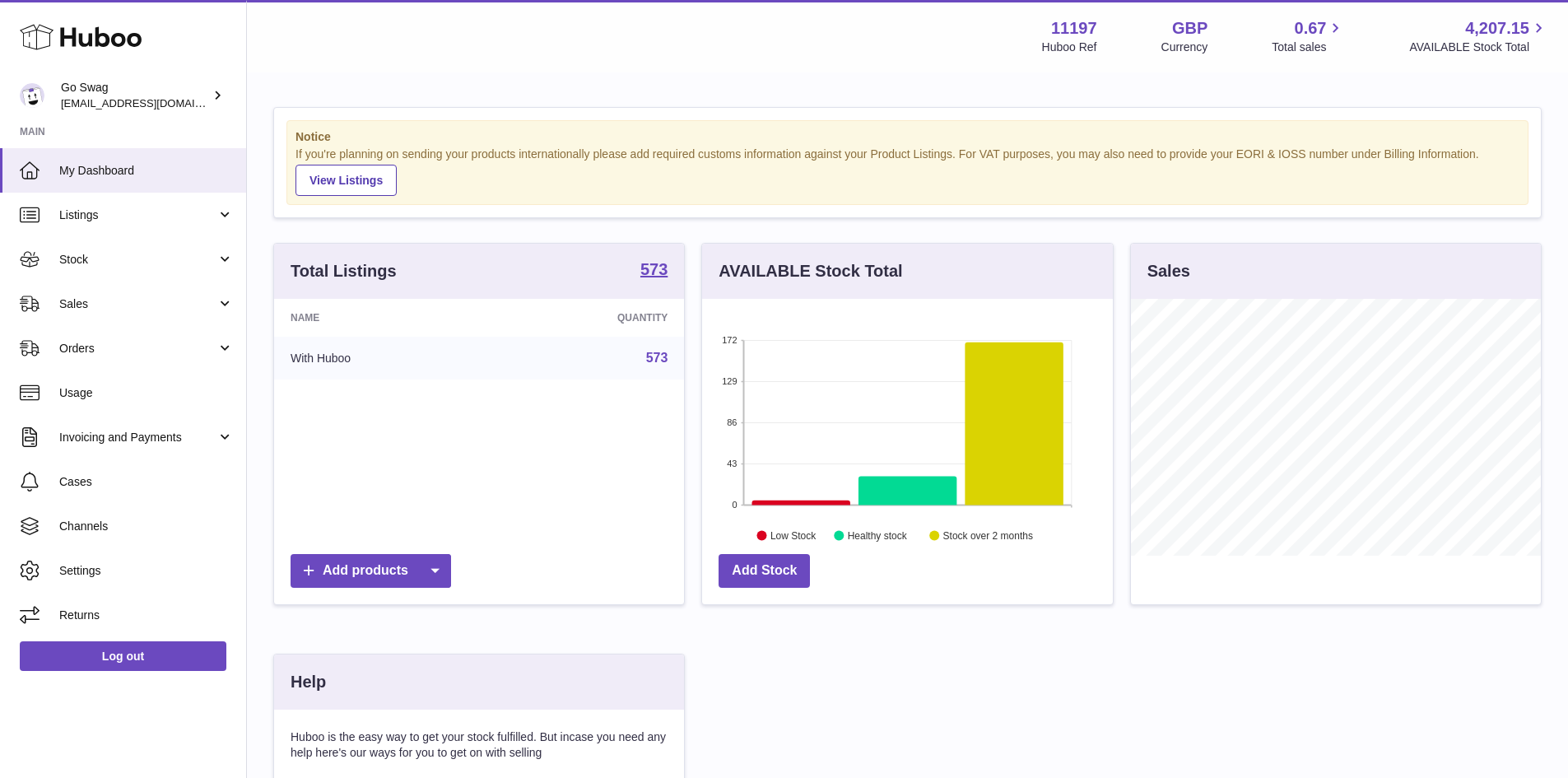
click at [823, 250] on div "AVAILABLE Stock Total" at bounding box center [907, 270] width 410 height 55
click at [822, 258] on div "AVAILABLE Stock Total" at bounding box center [907, 270] width 410 height 55
click at [59, 318] on link "Sales" at bounding box center [123, 303] width 246 height 44
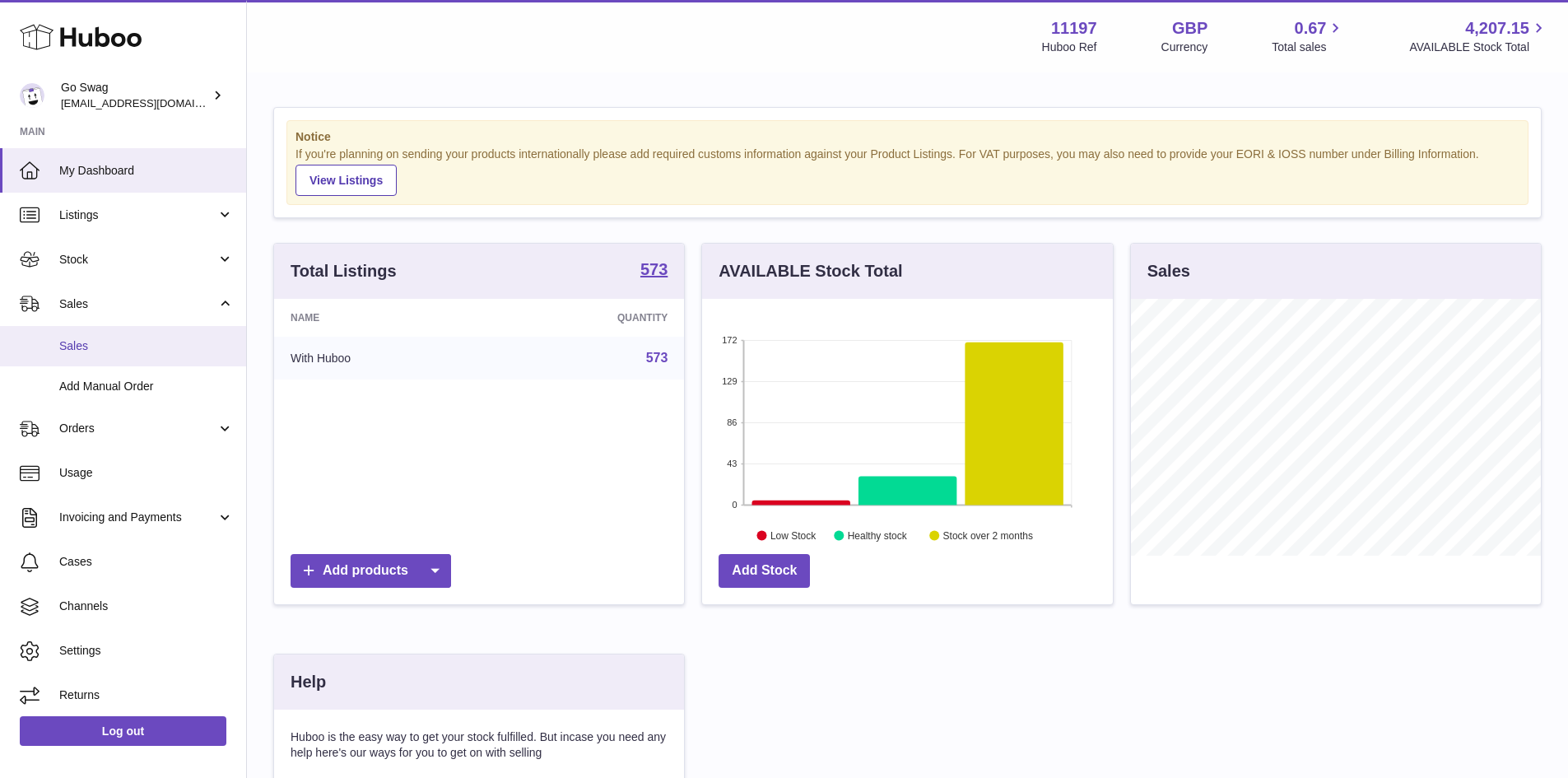
click at [77, 351] on span "Sales" at bounding box center [147, 345] width 175 height 15
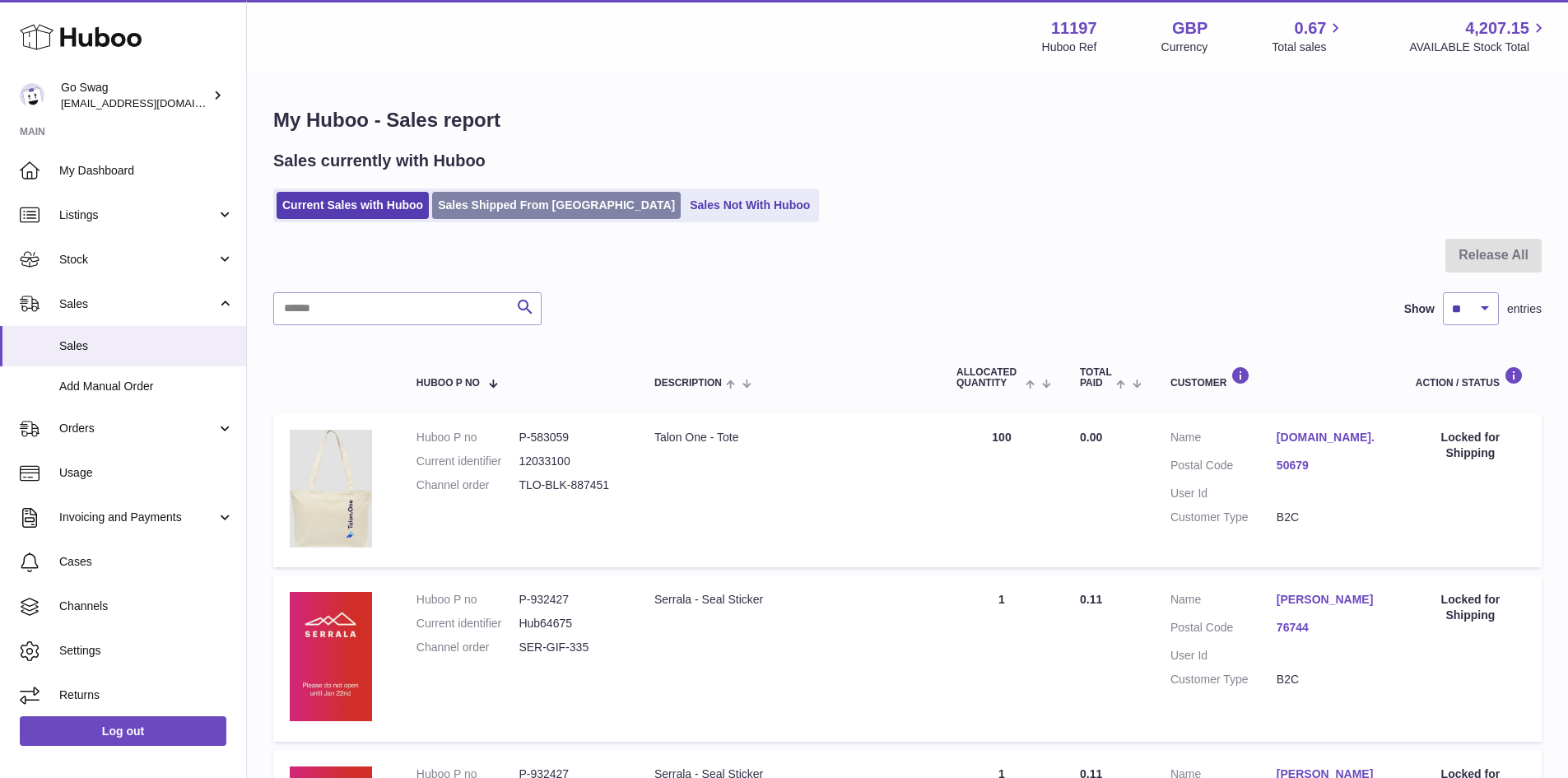
click at [533, 204] on link "Sales Shipped From [GEOGRAPHIC_DATA]" at bounding box center [556, 206] width 249 height 27
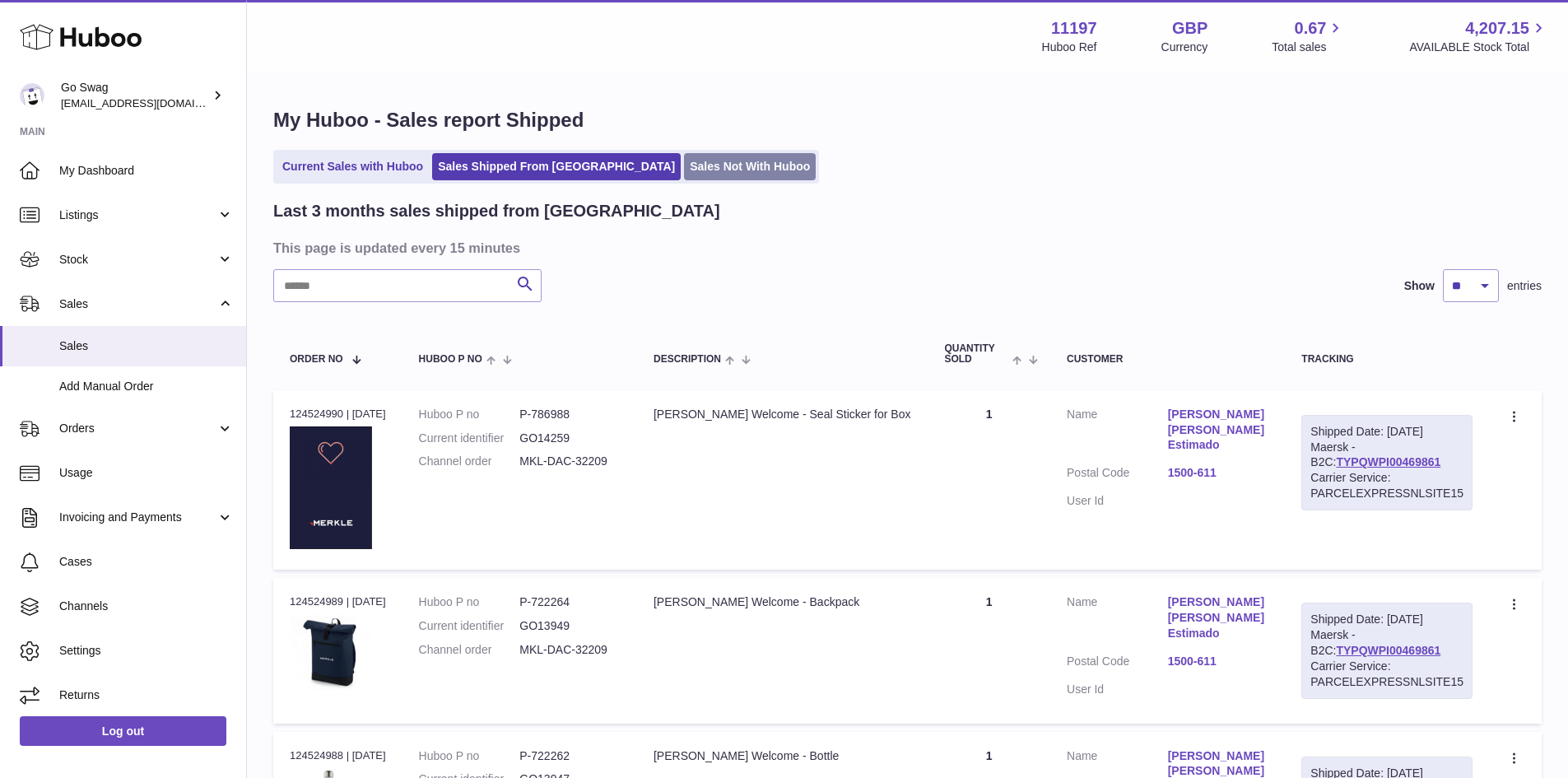
click at [684, 160] on link "Sales Not With Huboo" at bounding box center [750, 167] width 132 height 27
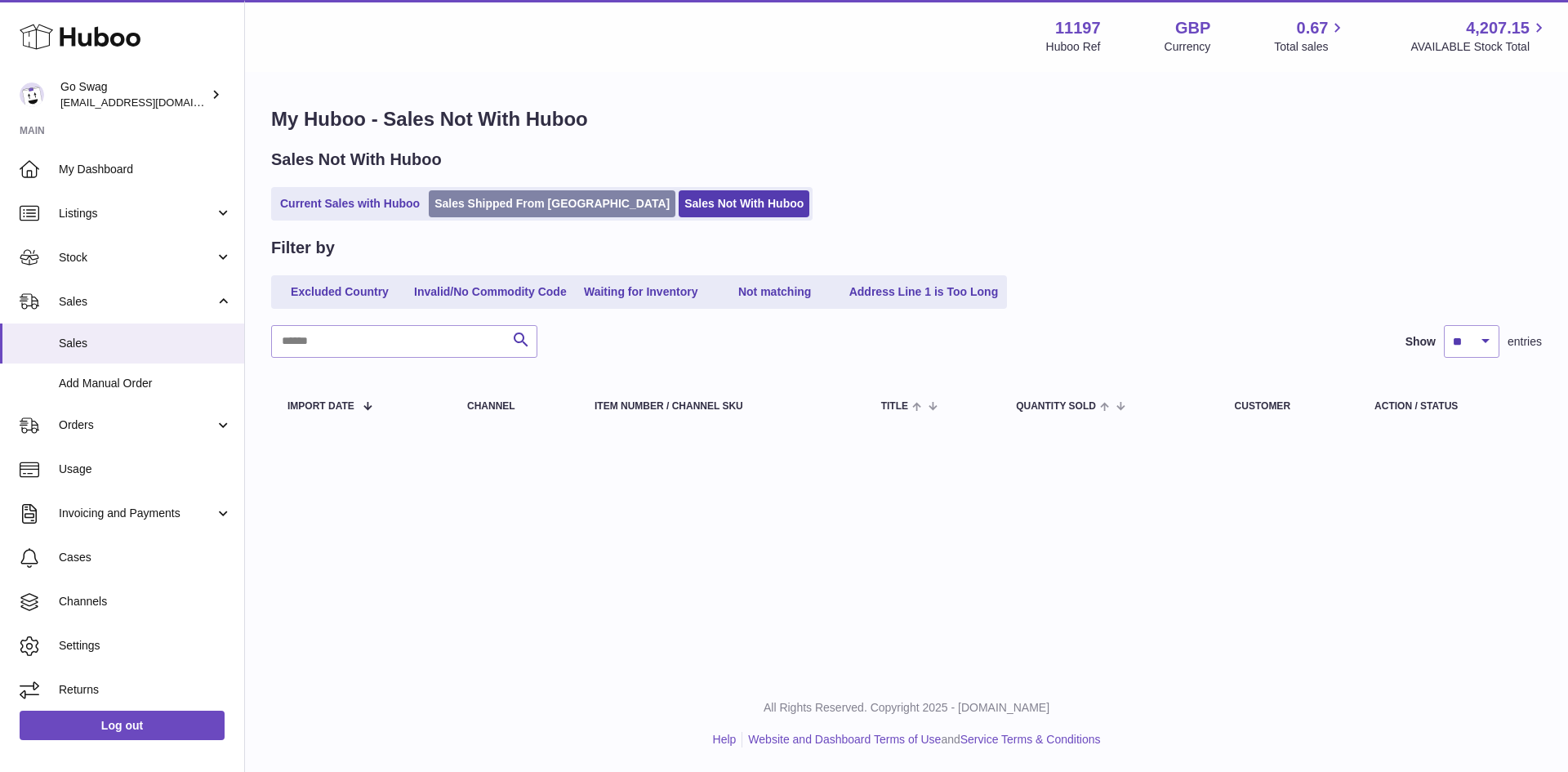
click at [506, 191] on link "Sales Shipped From Huboo" at bounding box center [552, 204] width 247 height 27
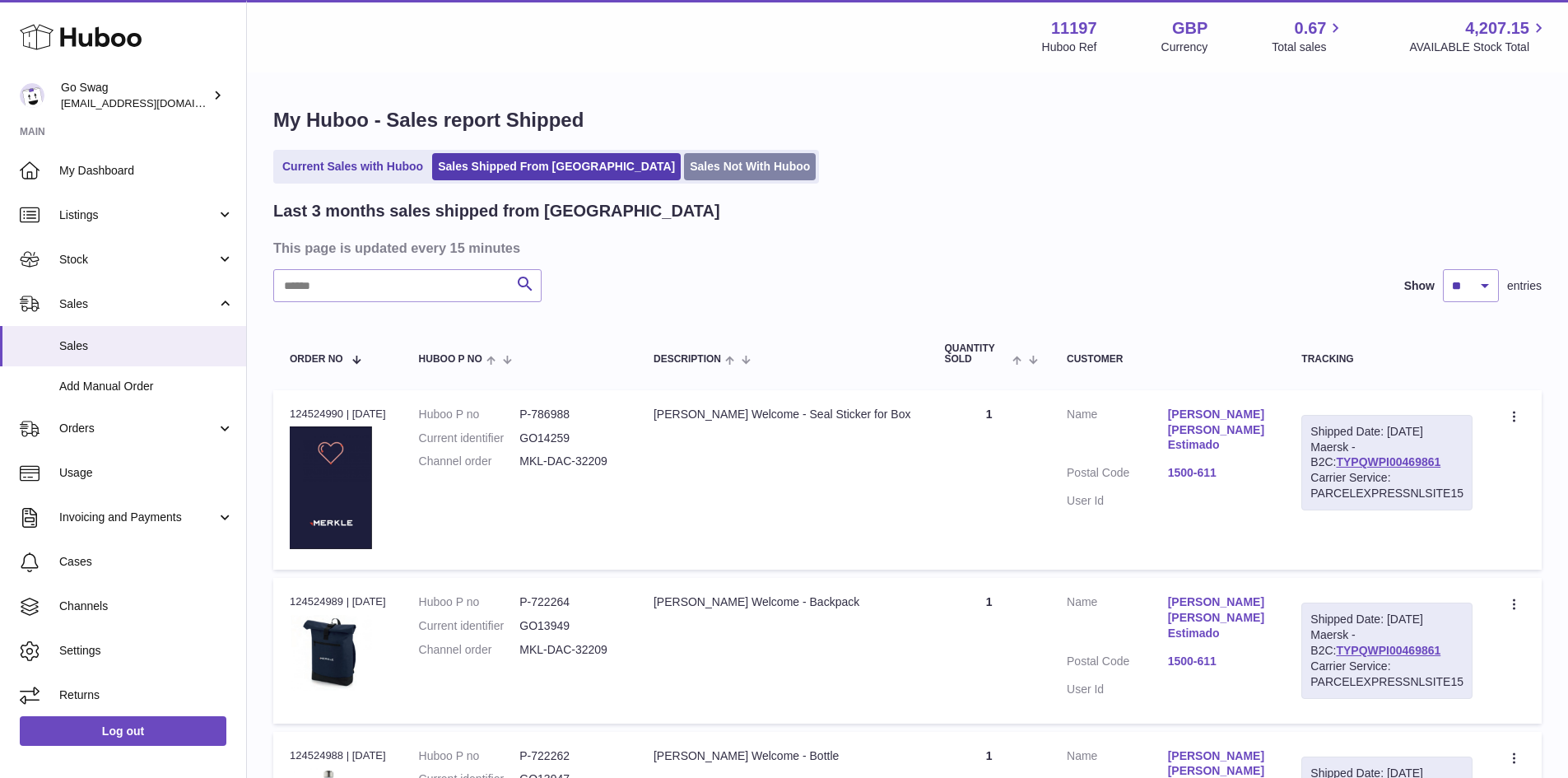
drag, startPoint x: 696, startPoint y: 150, endPoint x: 688, endPoint y: 154, distance: 8.9
click at [695, 150] on ul "Current Sales with Huboo Sales Shipped From Huboo Sales Not With Huboo" at bounding box center [545, 166] width 545 height 33
click at [694, 169] on link "Sales Not With Huboo" at bounding box center [750, 167] width 132 height 27
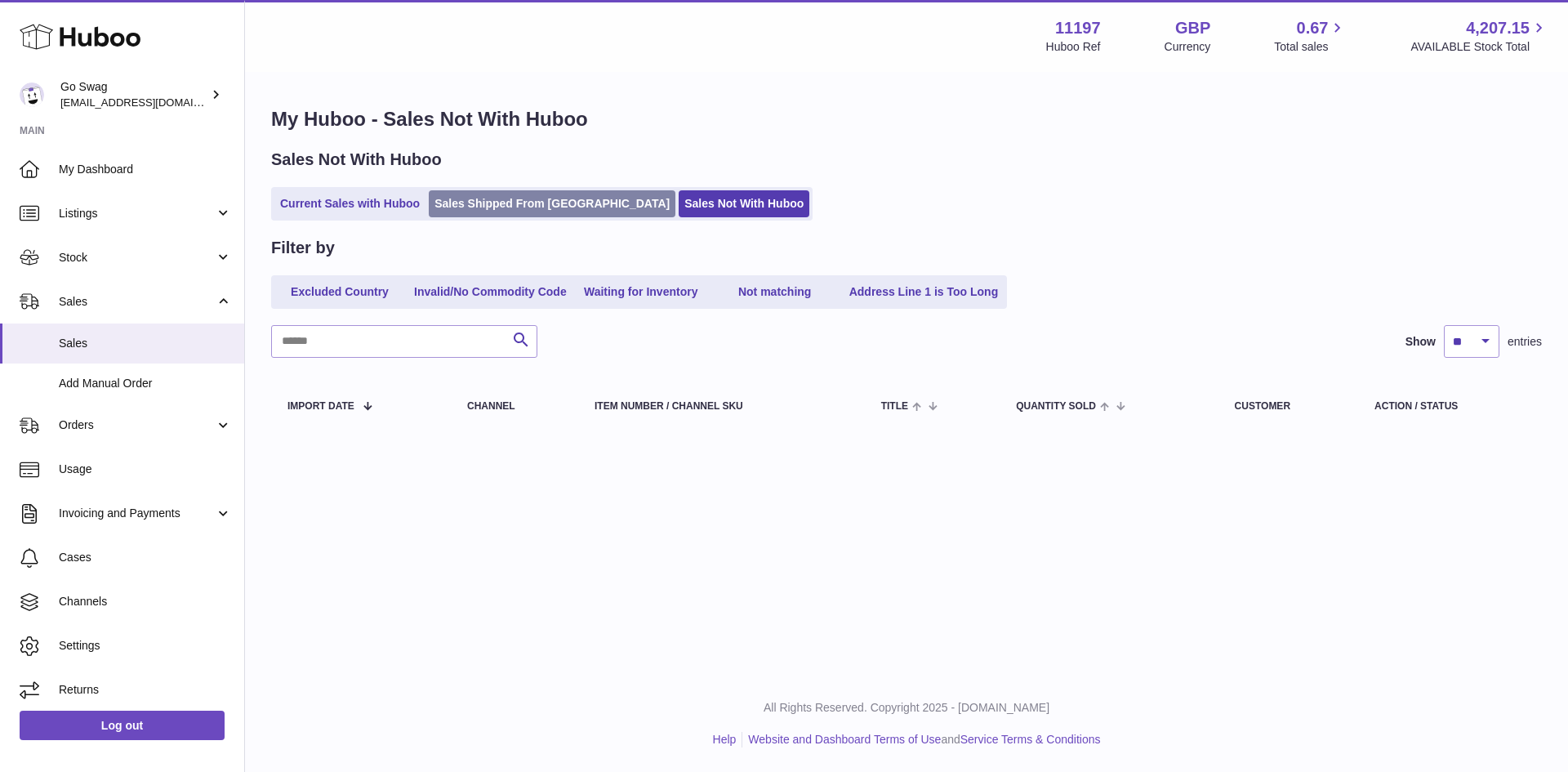
click at [581, 195] on link "Sales Shipped From [GEOGRAPHIC_DATA]" at bounding box center [552, 204] width 247 height 27
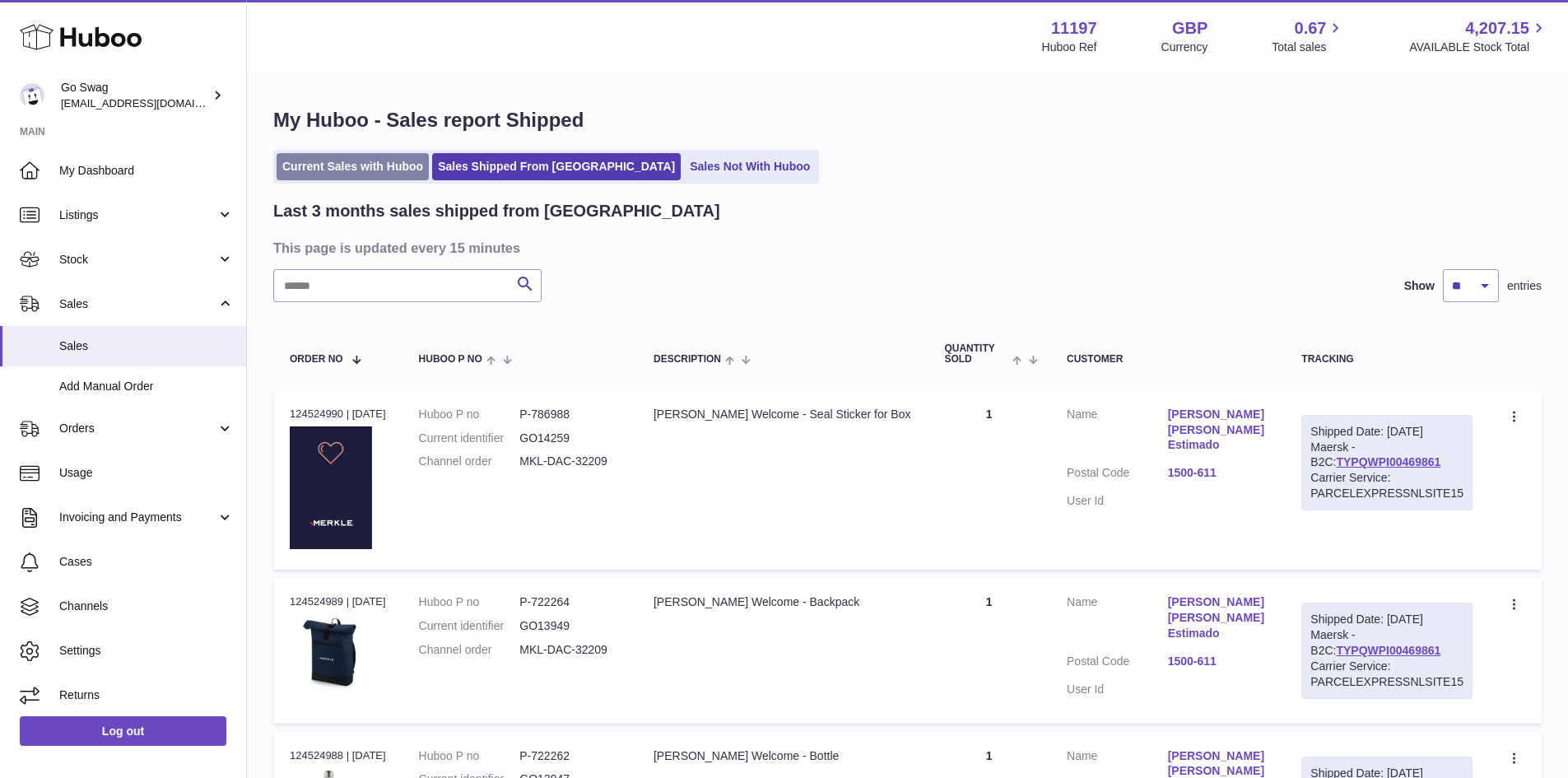
click at [384, 175] on link "Current Sales with Huboo" at bounding box center [352, 167] width 152 height 27
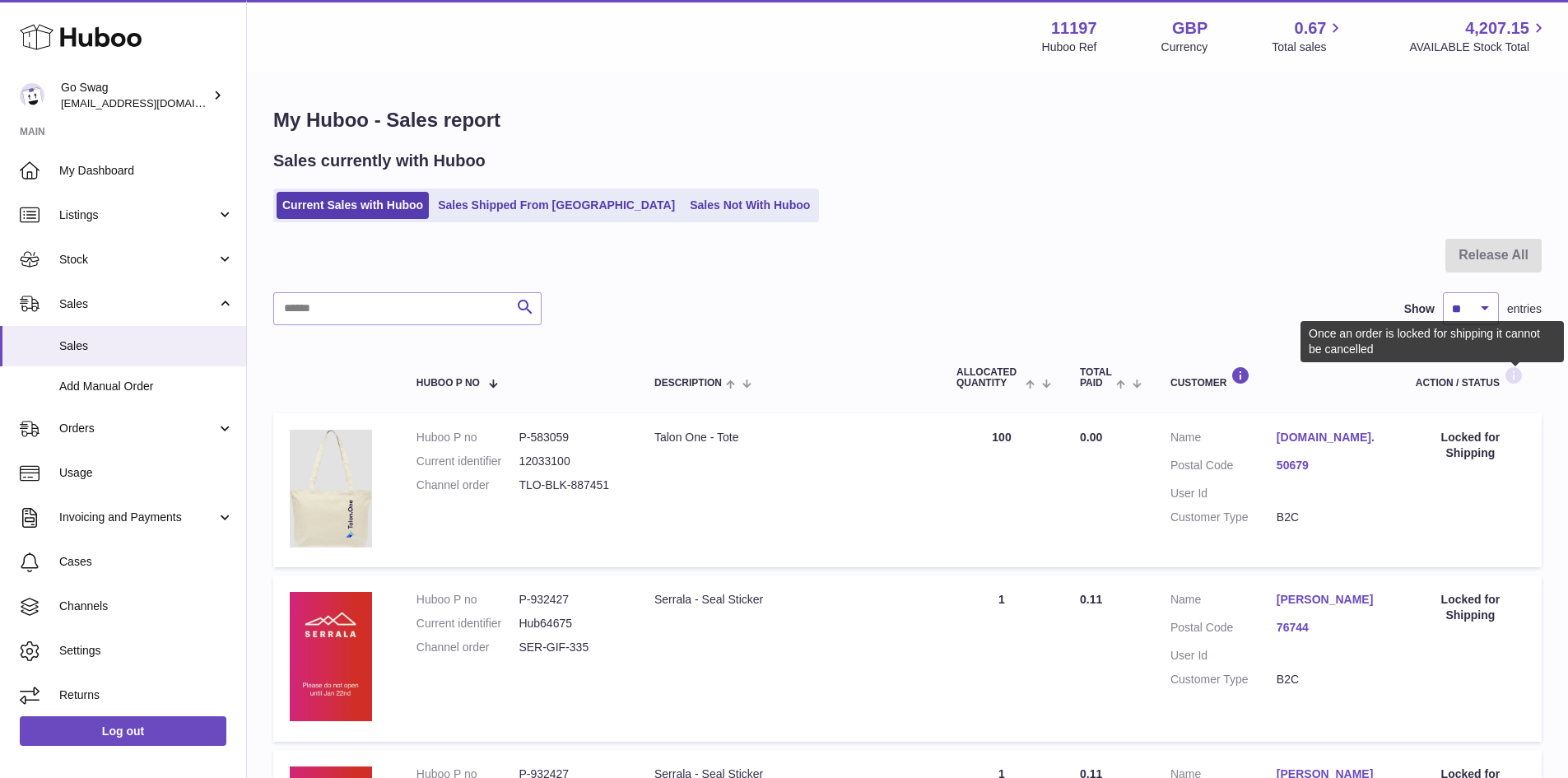
click at [1510, 374] on icon at bounding box center [1514, 375] width 20 height 21
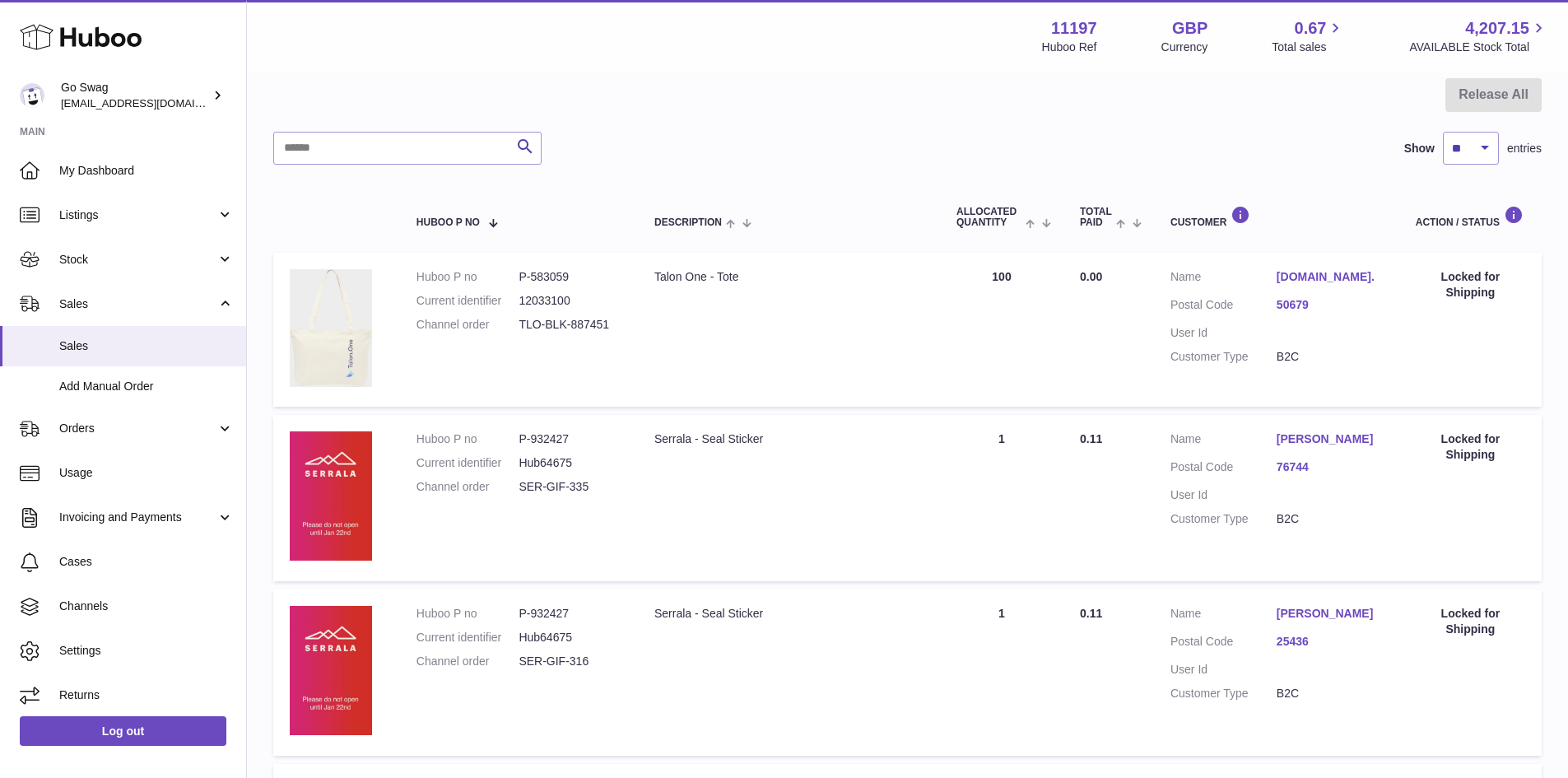
scroll to position [247, 0]
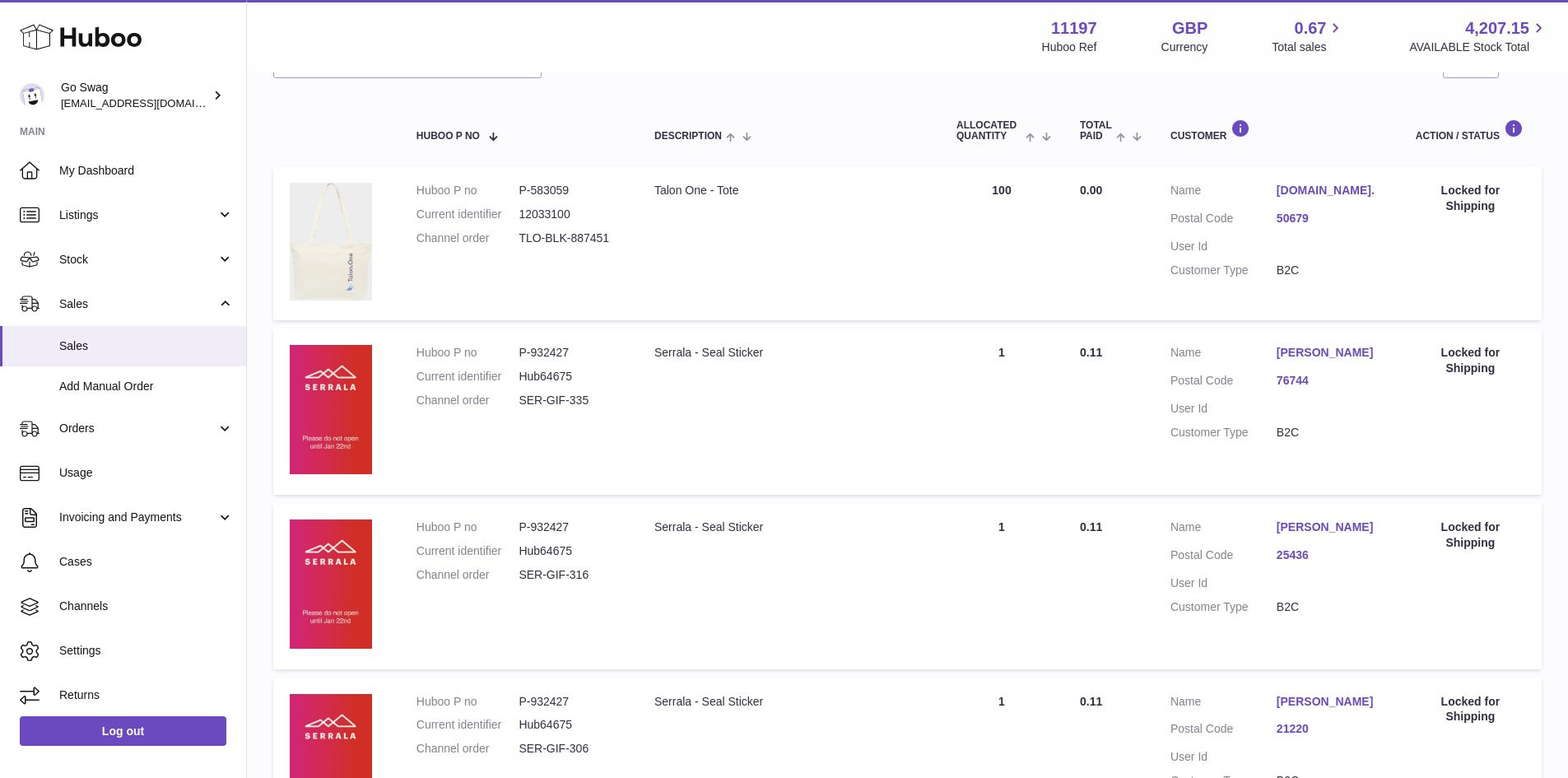
click at [342, 268] on img at bounding box center [330, 242] width 82 height 117
click at [689, 183] on div "Talon One - Tote" at bounding box center [789, 190] width 269 height 15
click at [541, 180] on td "Huboo P no P-583059 Current identifier 12033100 Channel order TLO-BLK-887451" at bounding box center [519, 243] width 238 height 154
click at [469, 203] on dl "Huboo P no P-583059 Current identifier 12033100 Channel order TLO-BLK-887451" at bounding box center [518, 218] width 205 height 71
drag, startPoint x: 513, startPoint y: 236, endPoint x: 626, endPoint y: 239, distance: 113.0
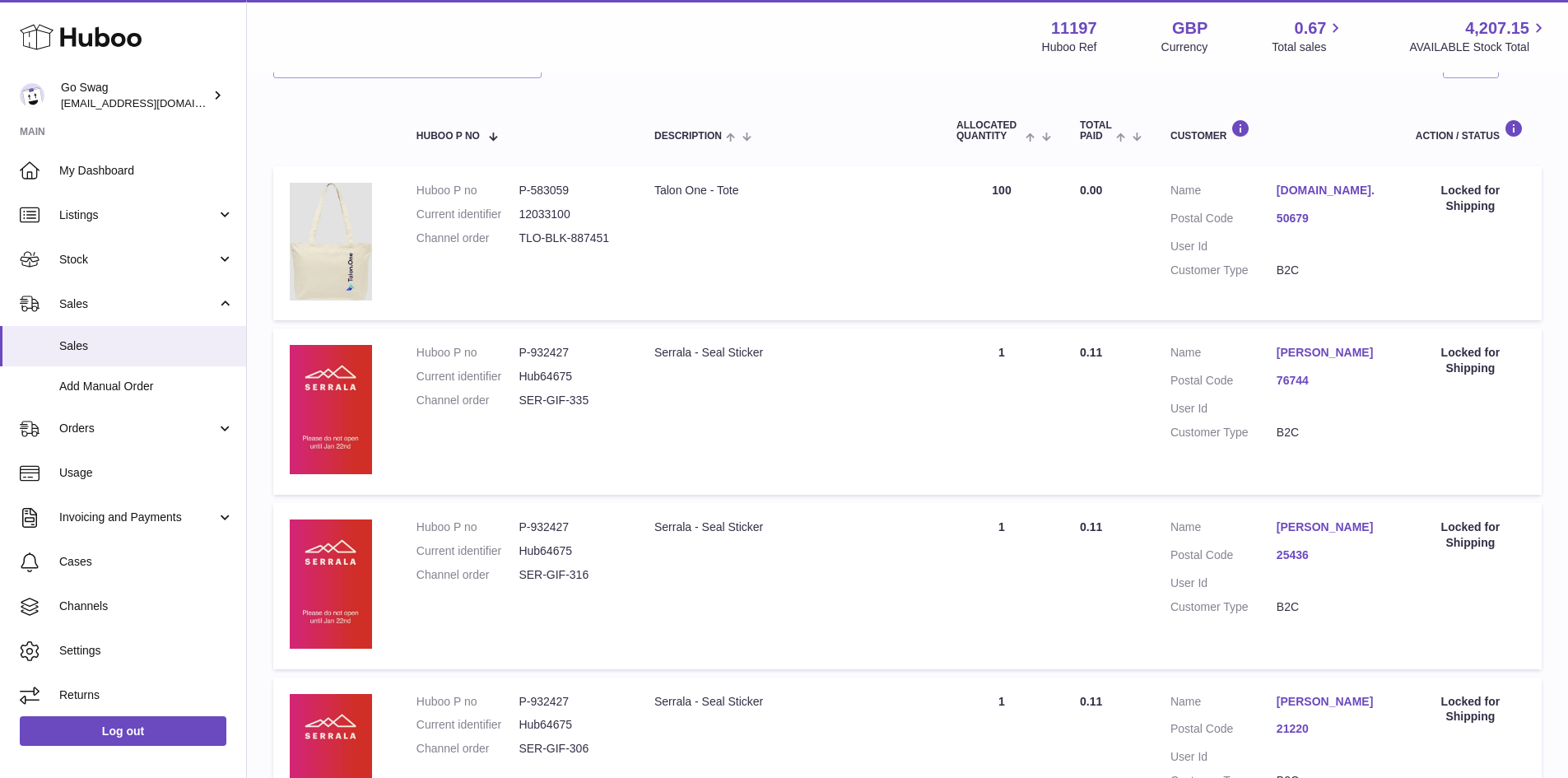
click at [626, 239] on td "Huboo P no P-583059 Current identifier 12033100 Channel order TLO-BLK-887451" at bounding box center [519, 243] width 238 height 154
copy dl "TLO-BLK-887451"
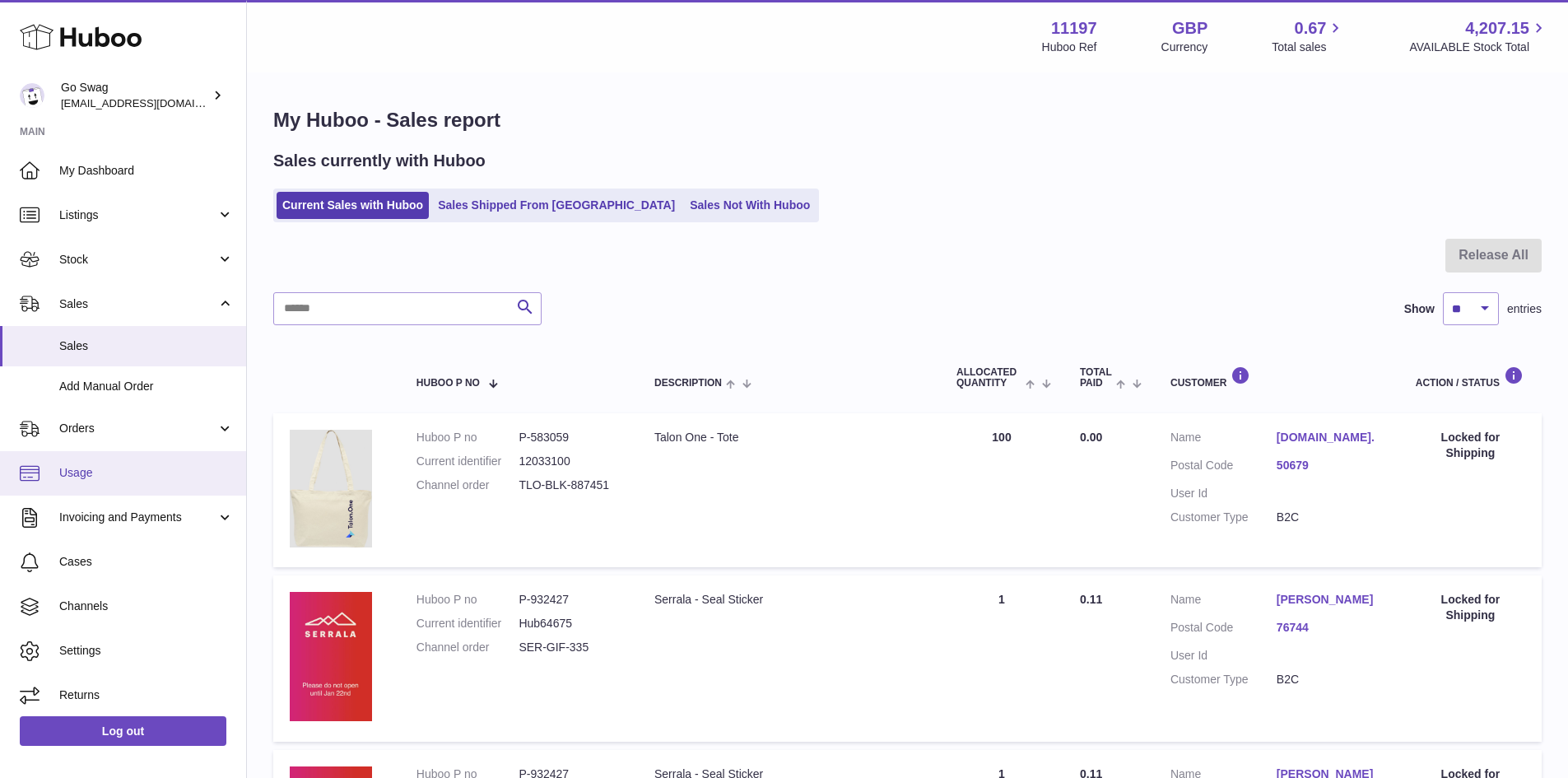
click at [152, 470] on span "Usage" at bounding box center [147, 472] width 175 height 15
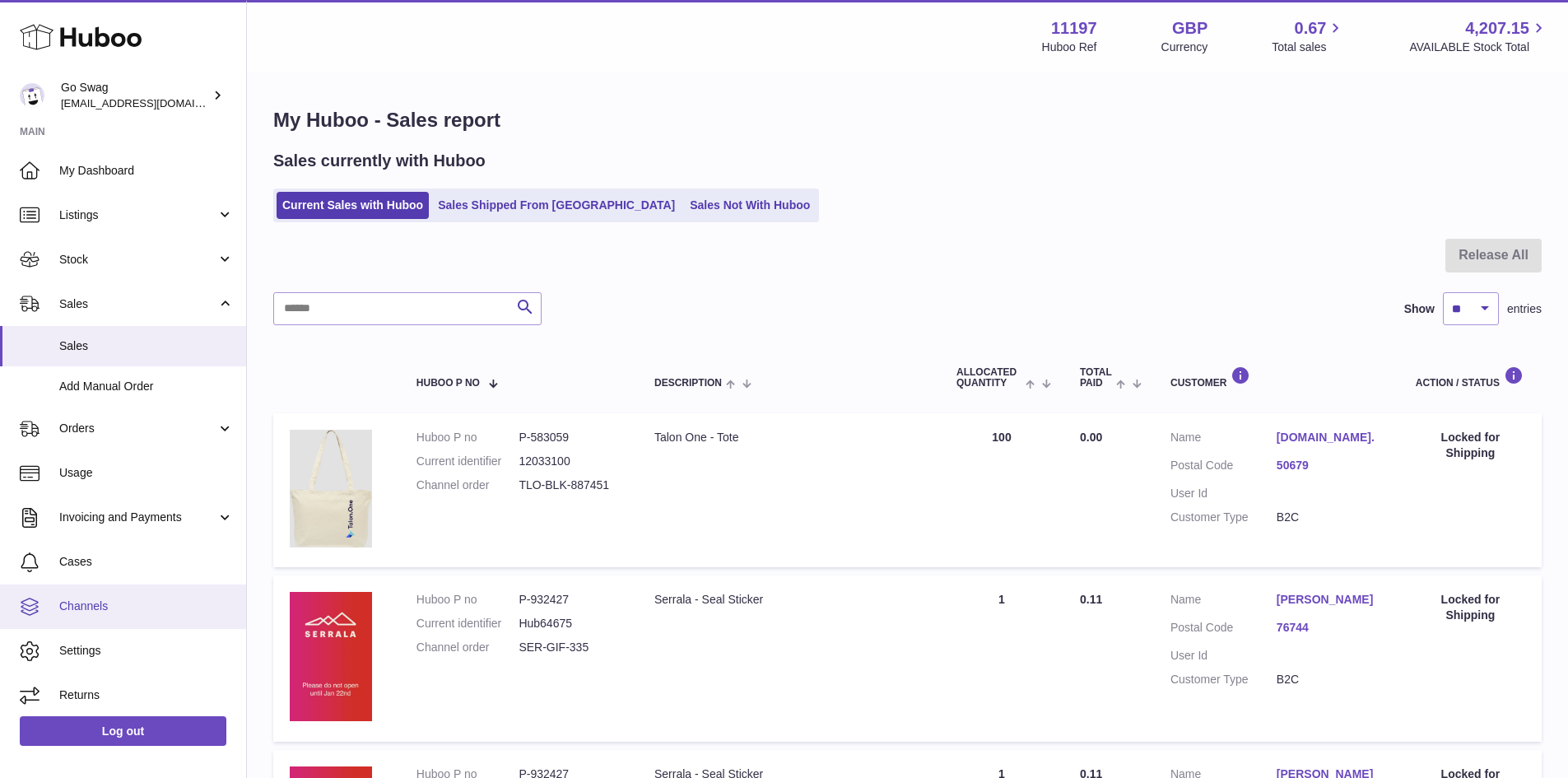
scroll to position [5, 0]
click at [144, 590] on link "Channels" at bounding box center [123, 600] width 246 height 44
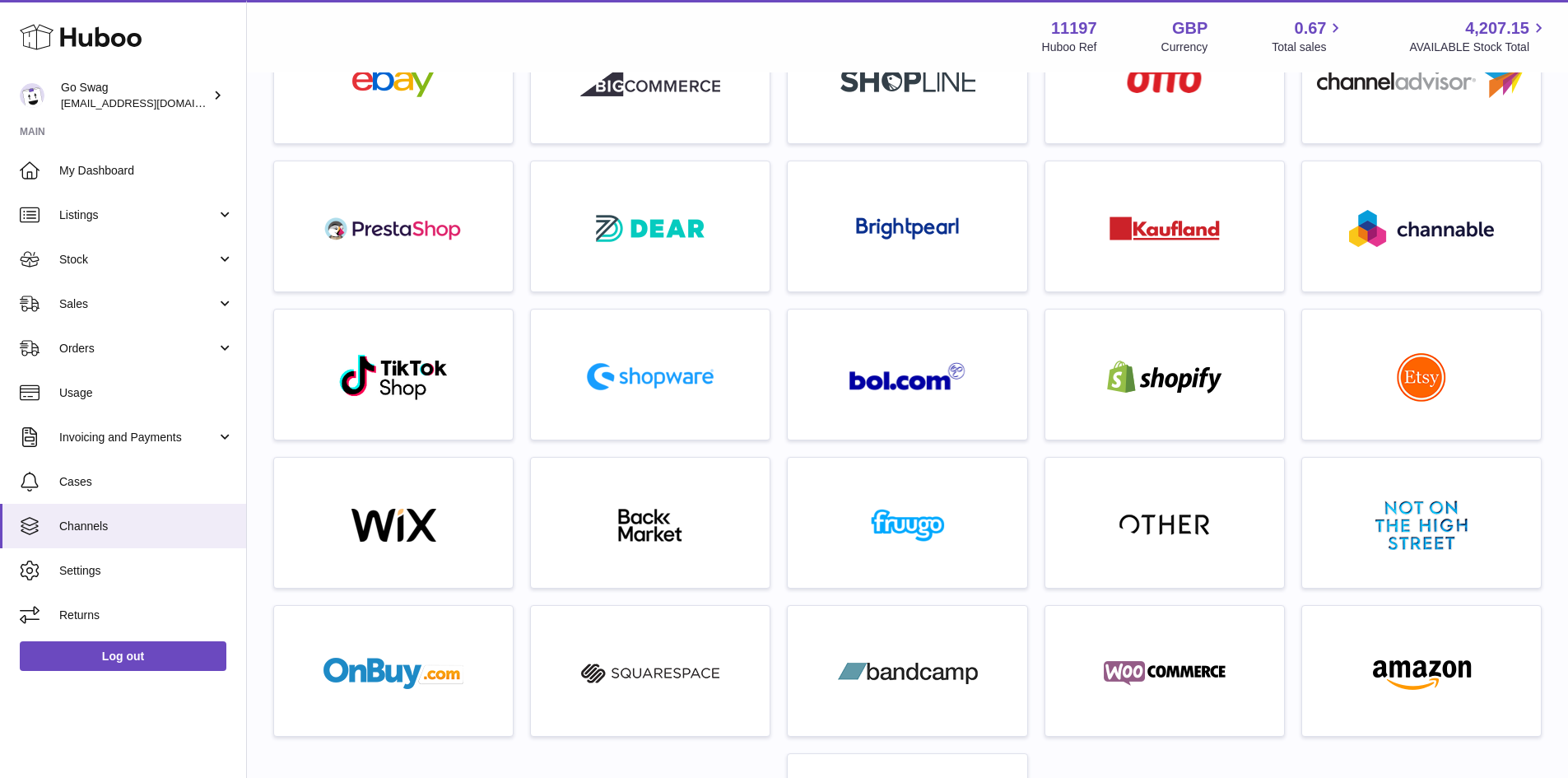
scroll to position [165, 0]
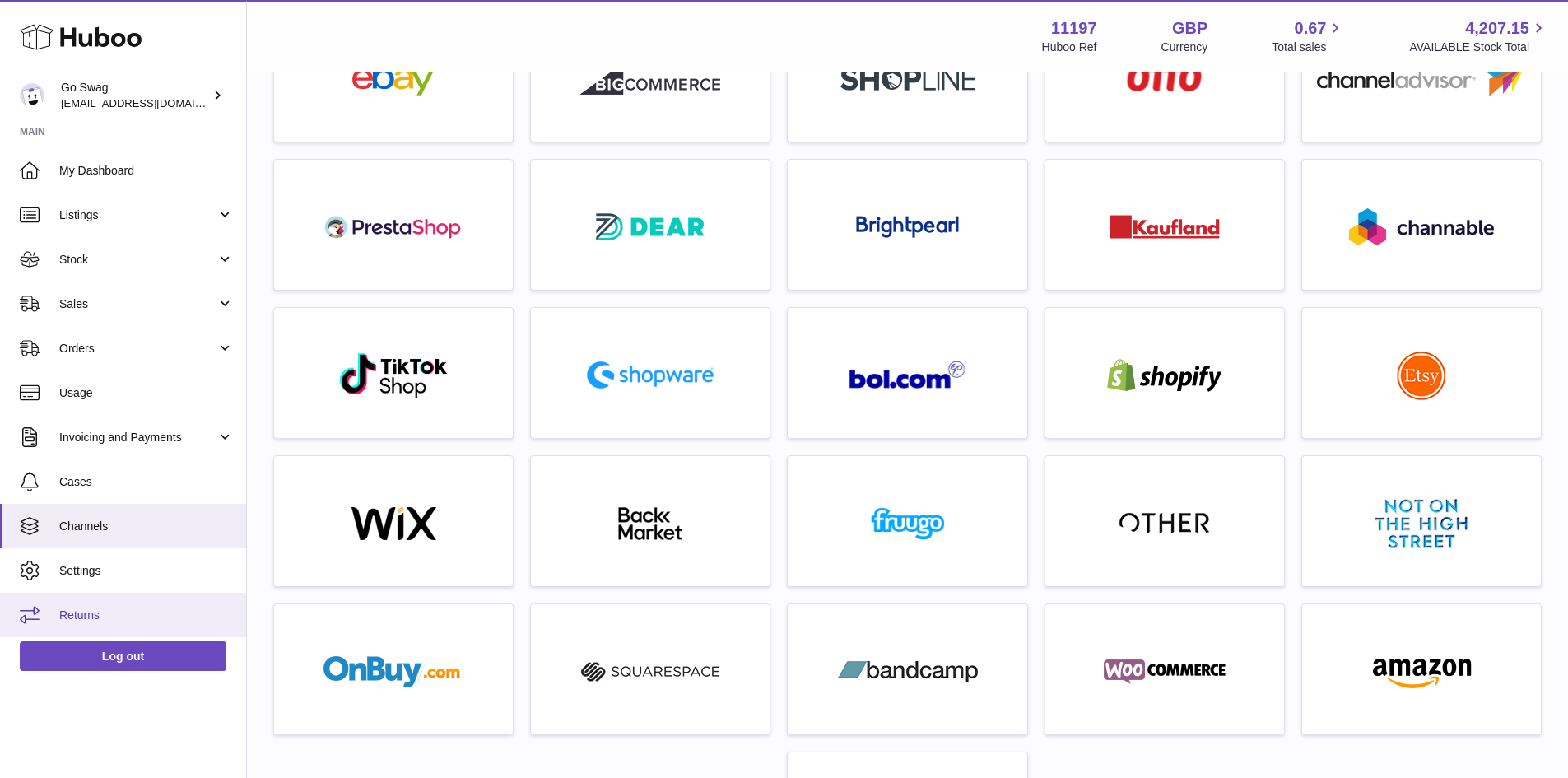
click at [133, 618] on span "Returns" at bounding box center [147, 615] width 175 height 15
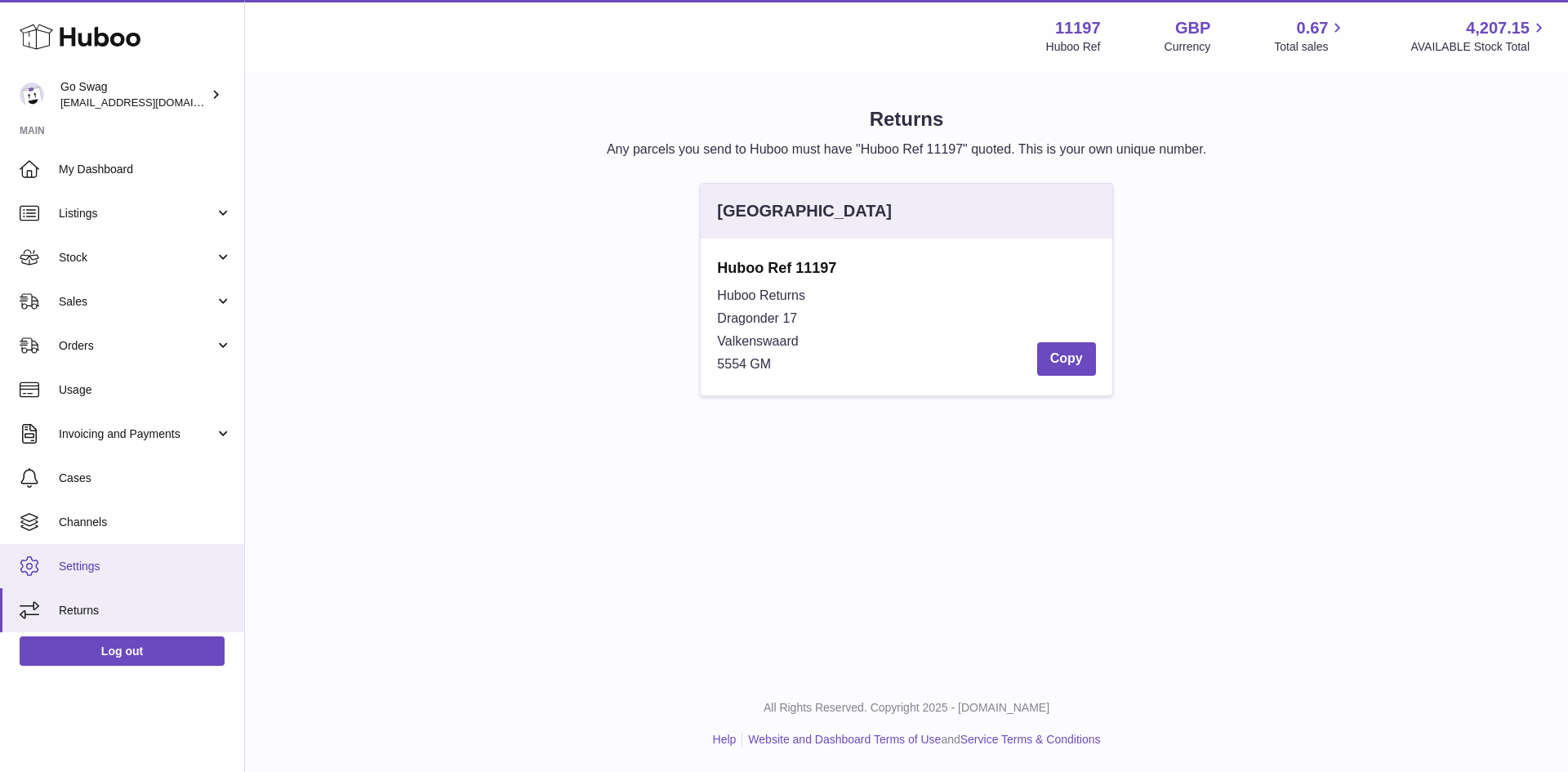
click at [72, 566] on span "Settings" at bounding box center [146, 566] width 174 height 15
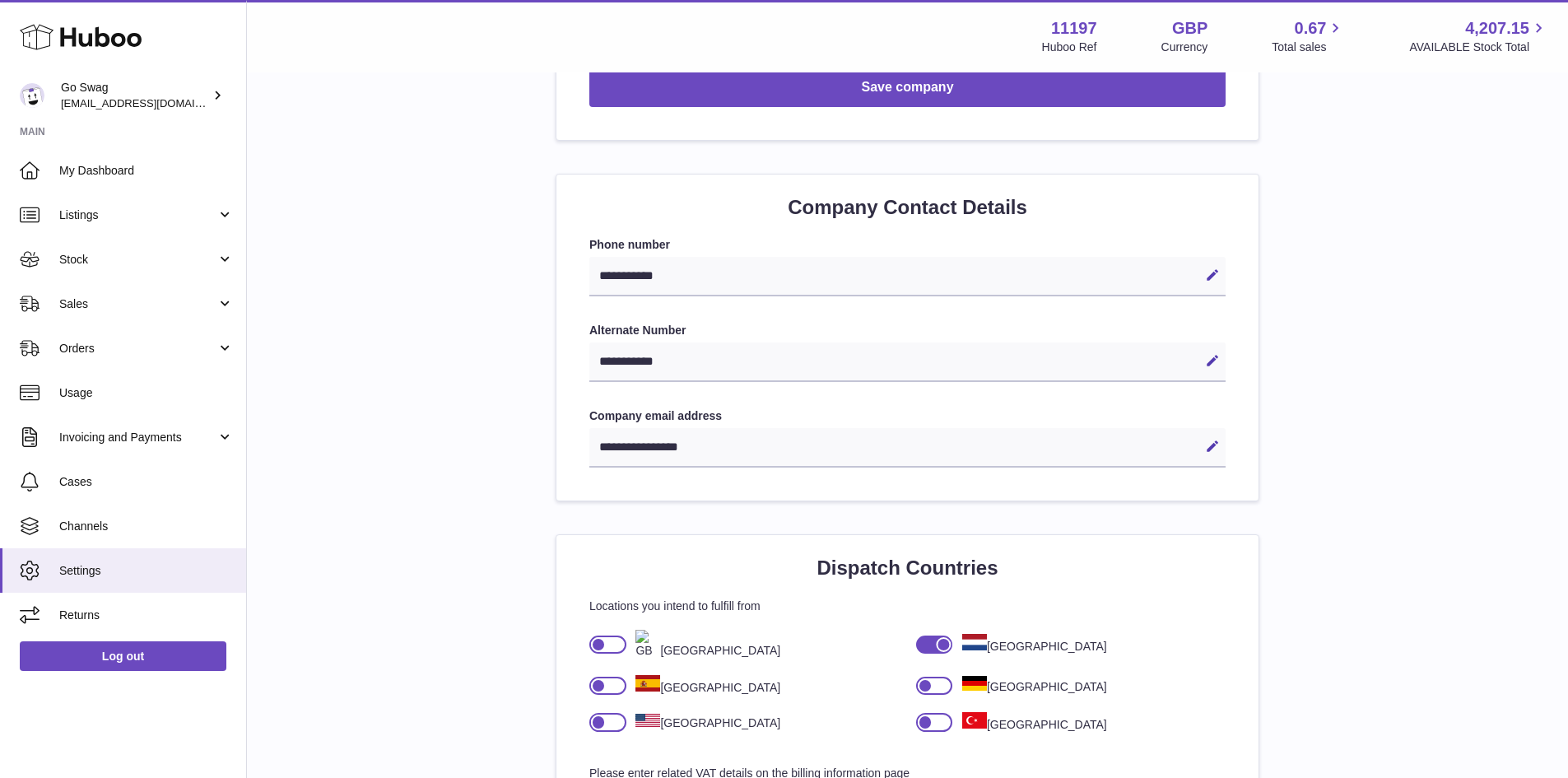
scroll to position [610, 0]
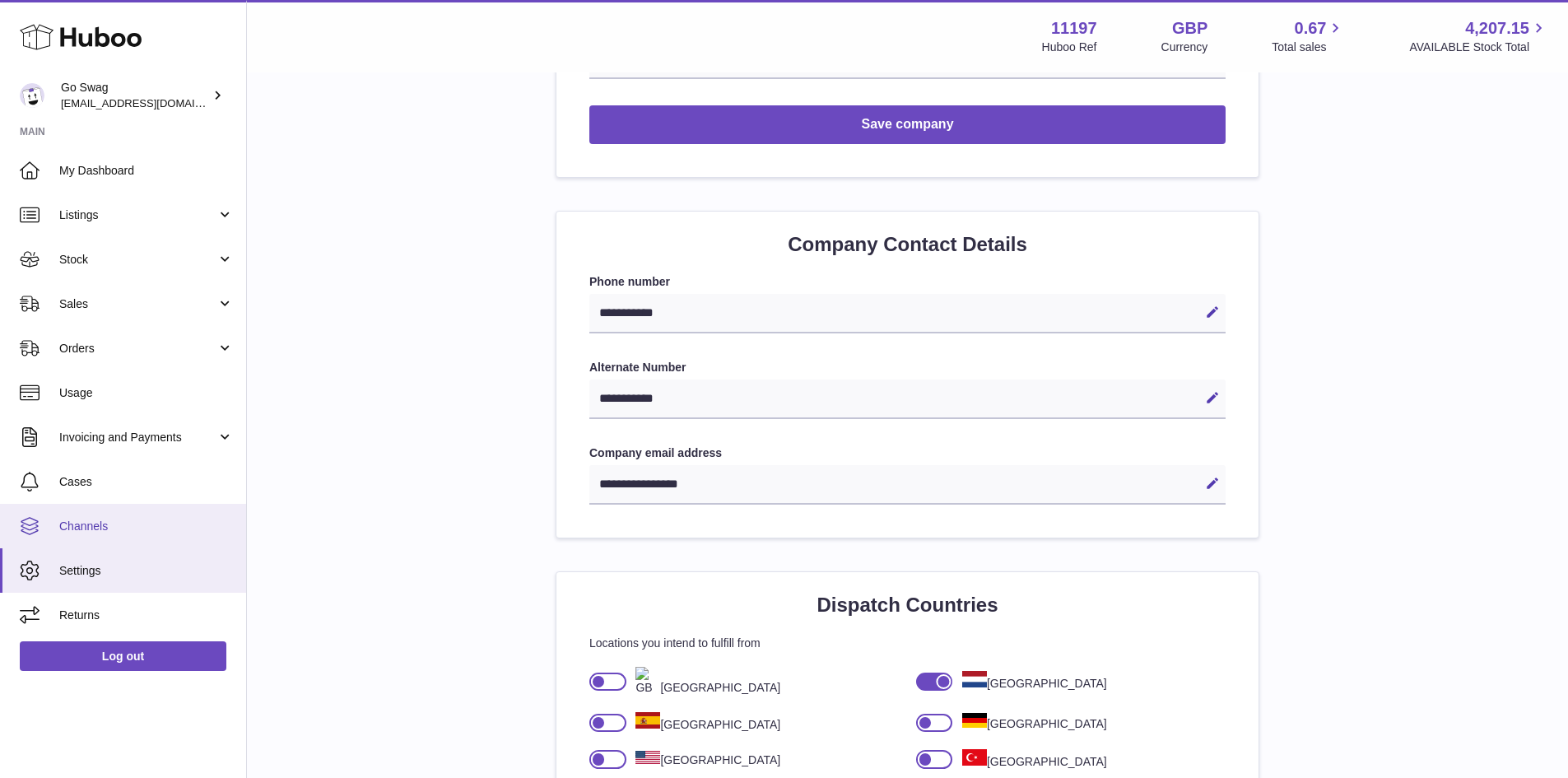
click at [124, 536] on link "Channels" at bounding box center [123, 526] width 246 height 44
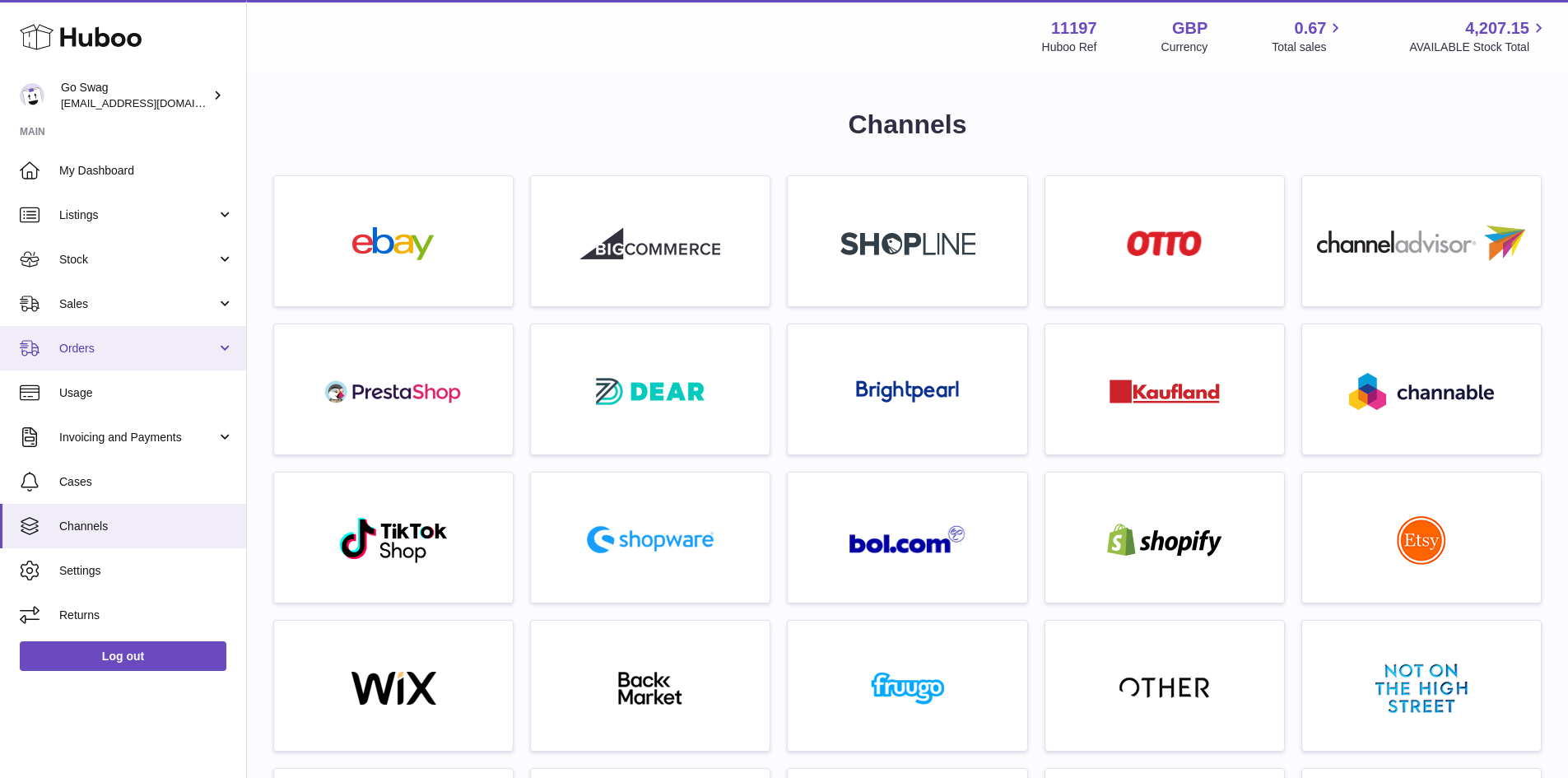
click at [196, 345] on span "Orders" at bounding box center [138, 348] width 157 height 15
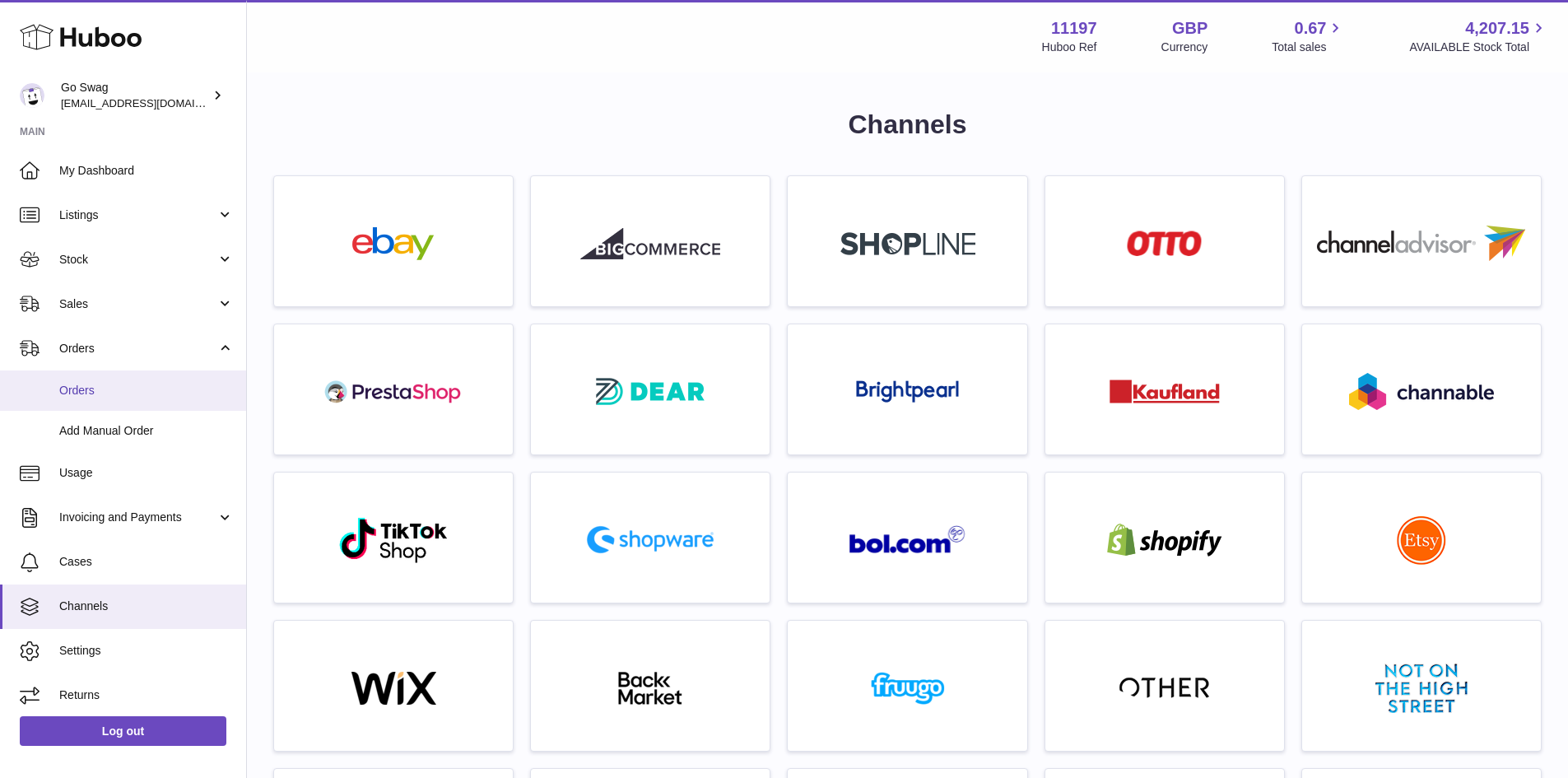
click at [184, 387] on span "Orders" at bounding box center [147, 390] width 175 height 15
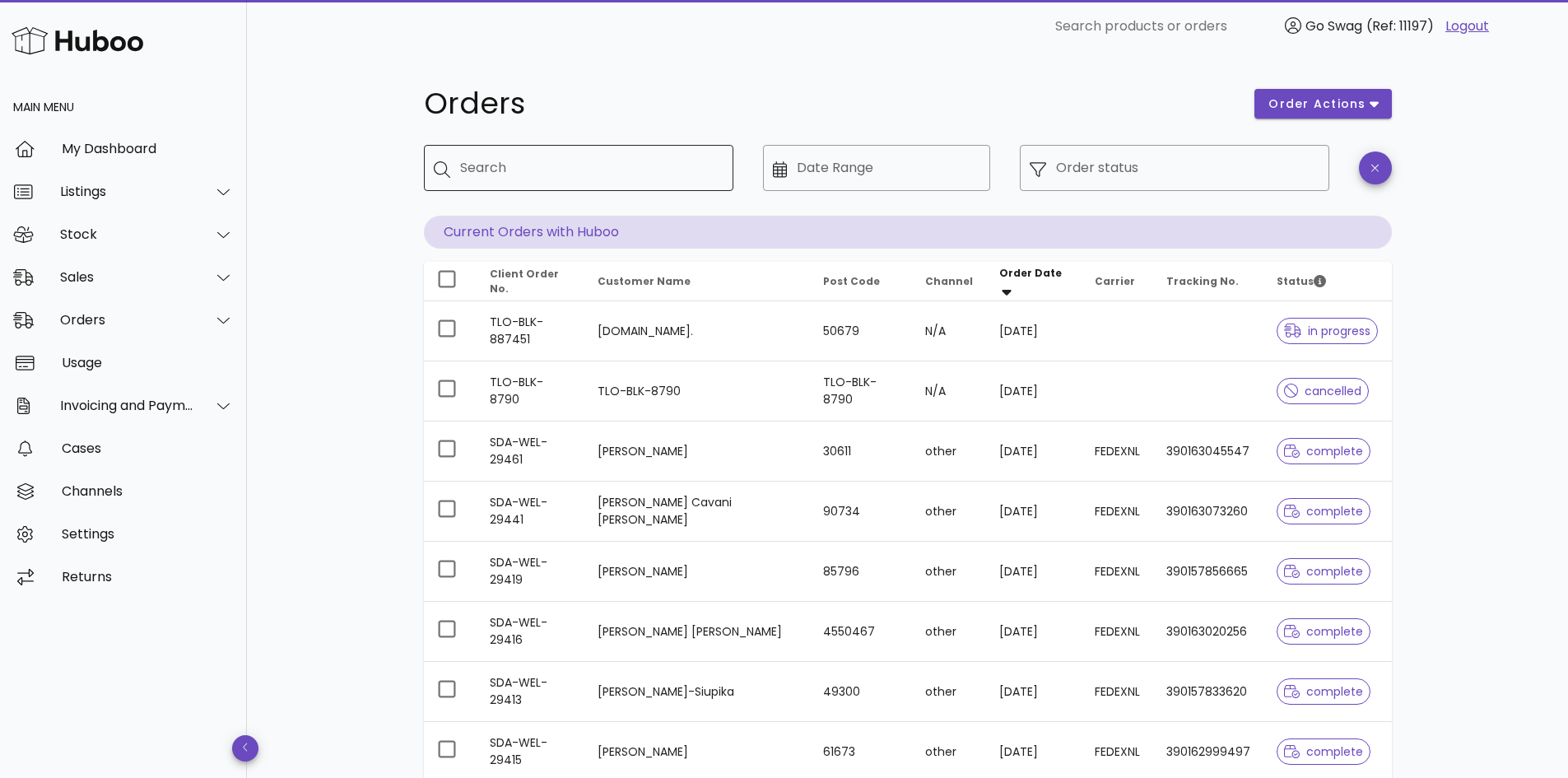
click at [544, 175] on input "Search" at bounding box center [590, 168] width 260 height 26
click at [1095, 282] on span "Carrier" at bounding box center [1115, 281] width 41 height 14
click at [1135, 165] on input "Order status" at bounding box center [1188, 168] width 263 height 26
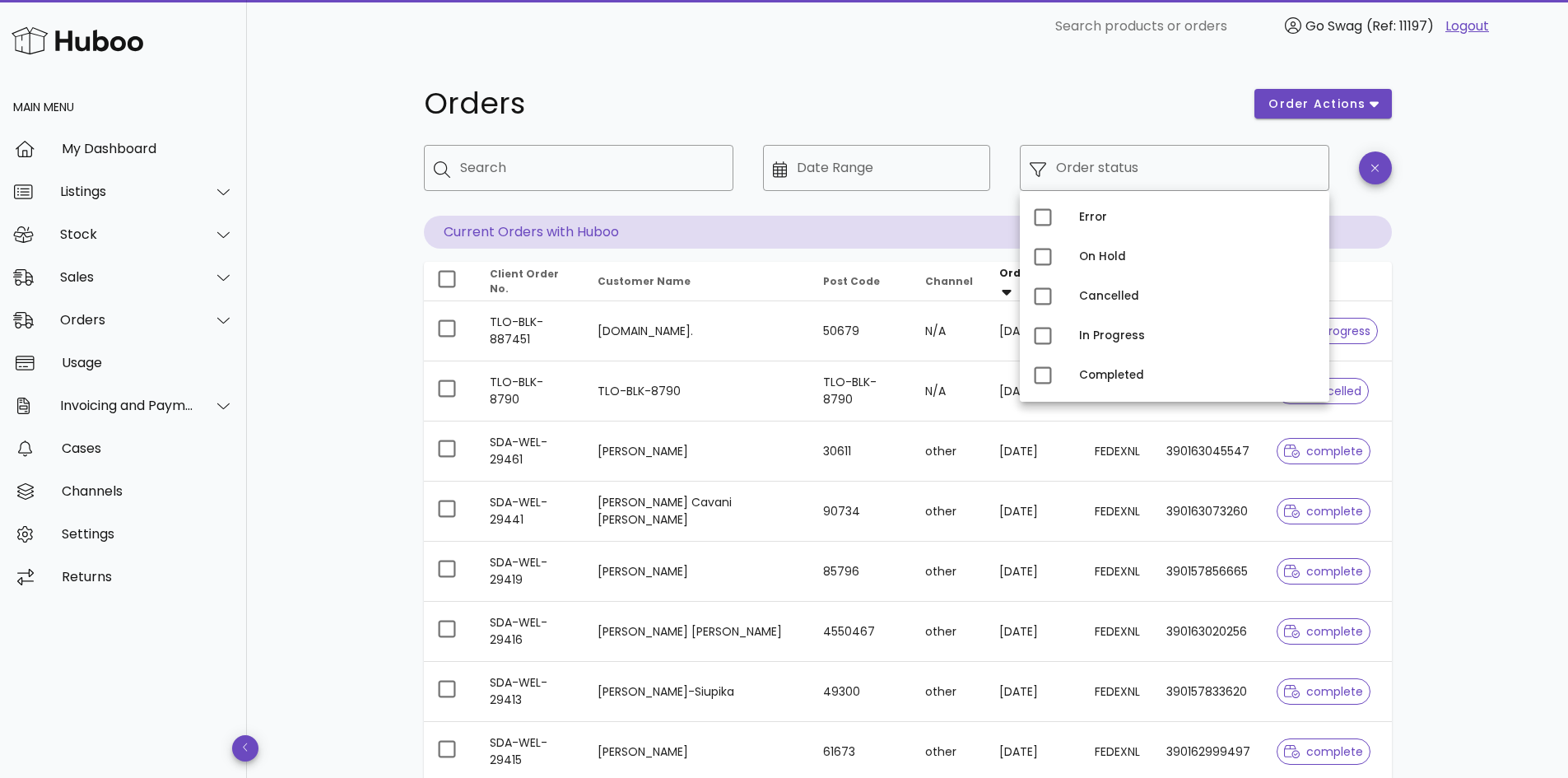
click at [1529, 307] on div "Orders order actions ​ Search ​ Date Range ​ Order status Current Orders with H…" at bounding box center [907, 567] width 1321 height 1030
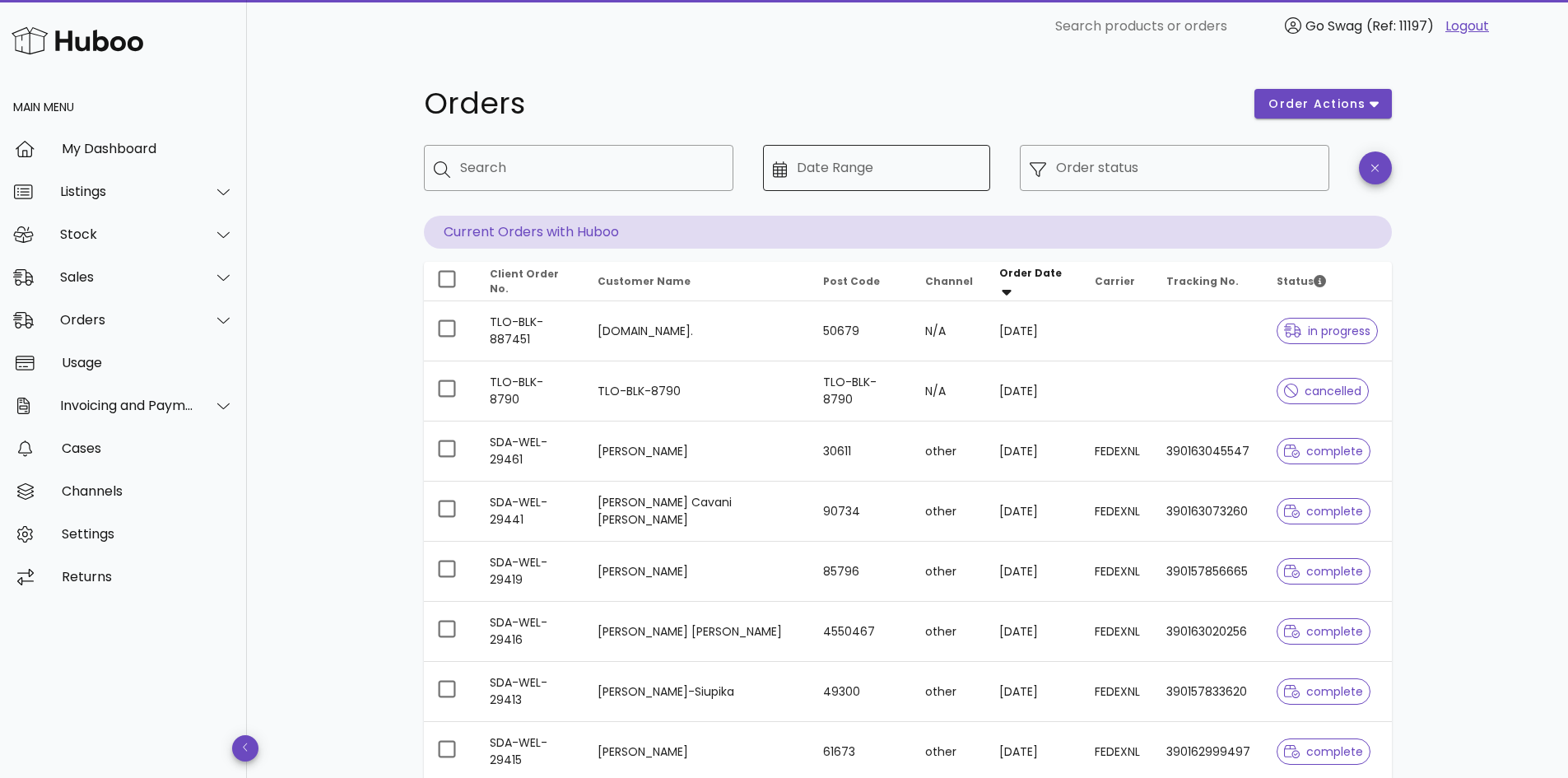
click at [957, 164] on input "Date Range" at bounding box center [889, 168] width 184 height 26
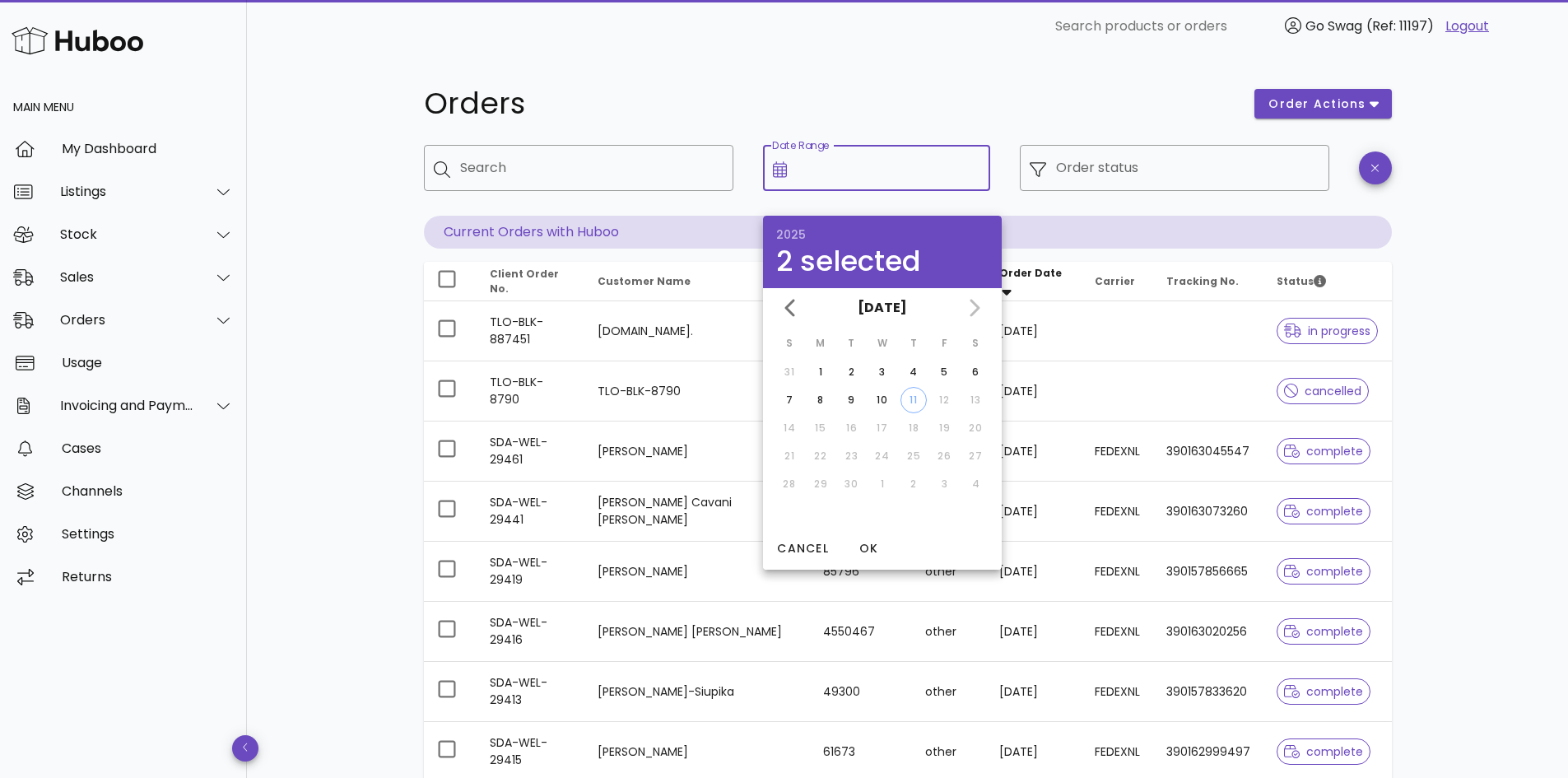
click at [957, 164] on input "Date Range" at bounding box center [889, 168] width 184 height 26
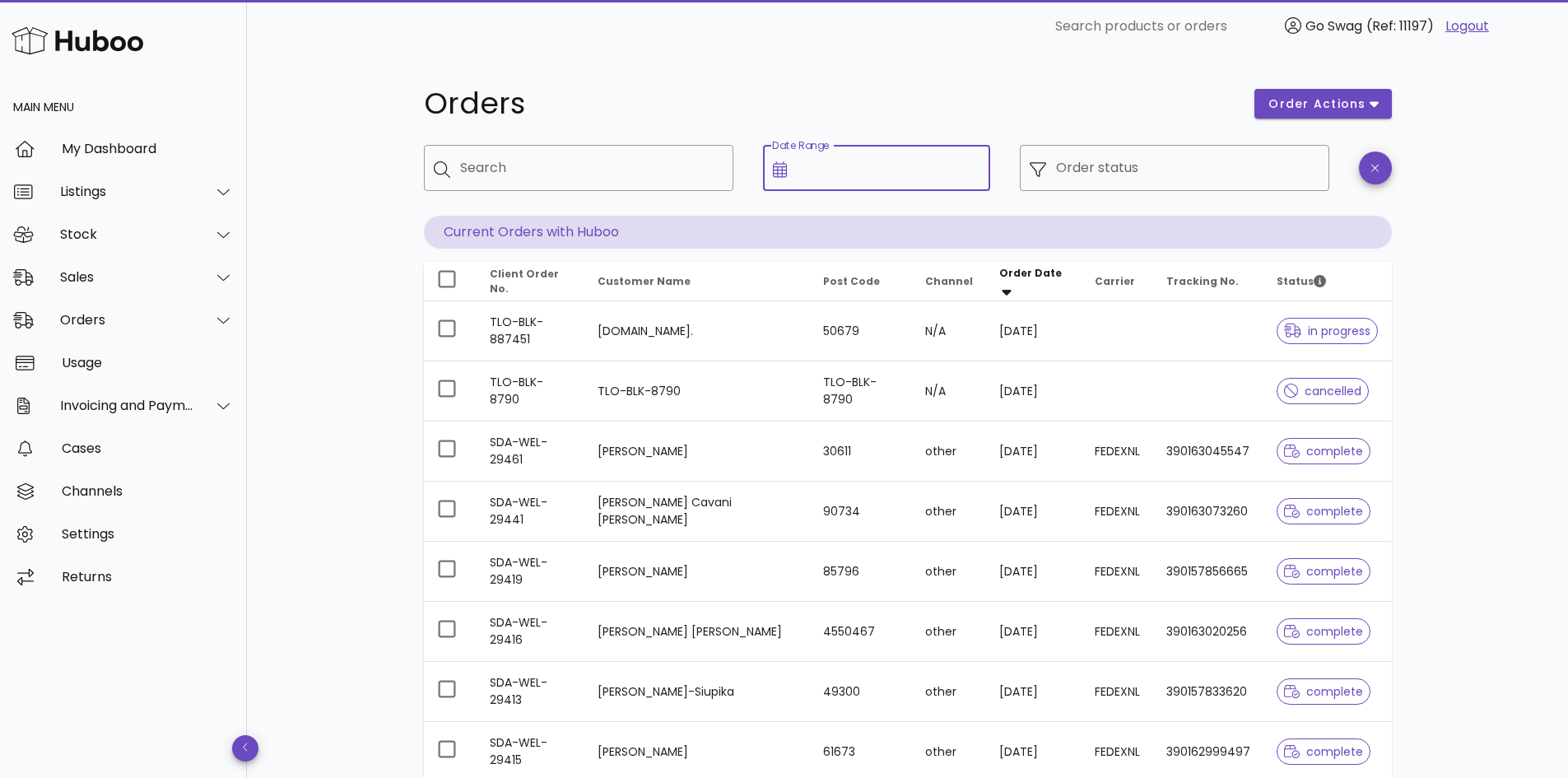
click at [887, 92] on h1 "Orders" at bounding box center [829, 104] width 811 height 30
